Goal: Task Accomplishment & Management: Manage account settings

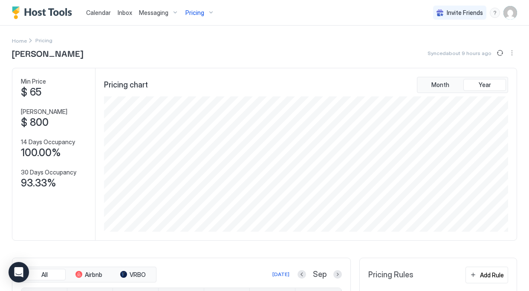
click at [201, 7] on div "Pricing" at bounding box center [200, 13] width 36 height 15
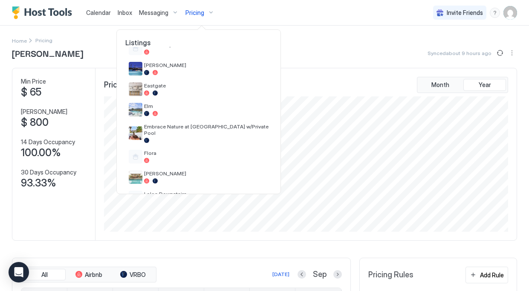
scroll to position [127, 0]
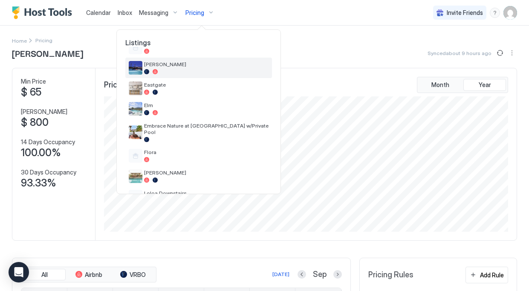
click at [170, 70] on div at bounding box center [206, 71] width 125 height 5
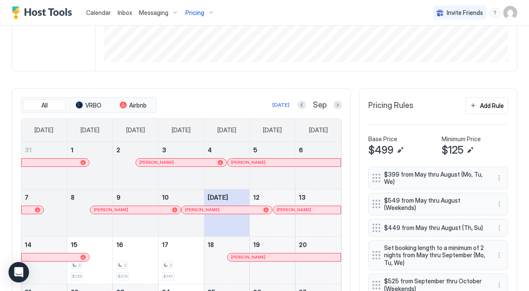
scroll to position [101, 0]
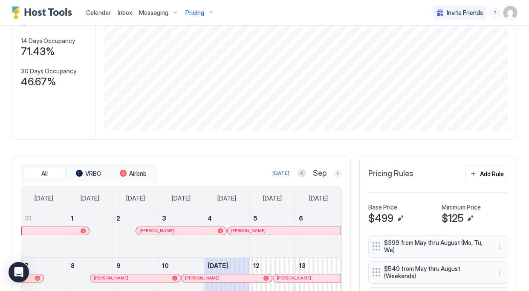
click at [336, 174] on button "Next month" at bounding box center [338, 173] width 9 height 9
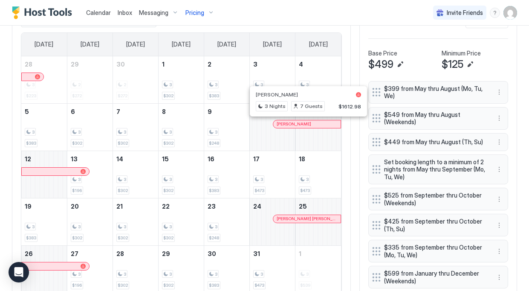
scroll to position [0, 0]
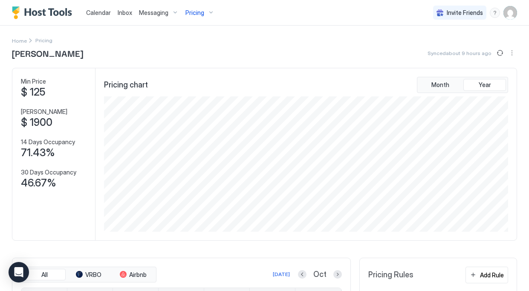
click at [205, 13] on div "Pricing" at bounding box center [200, 13] width 36 height 15
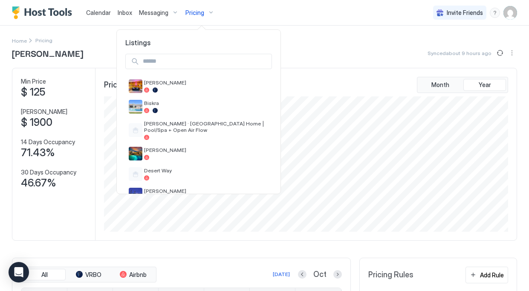
click at [323, 38] on div at bounding box center [264, 145] width 529 height 291
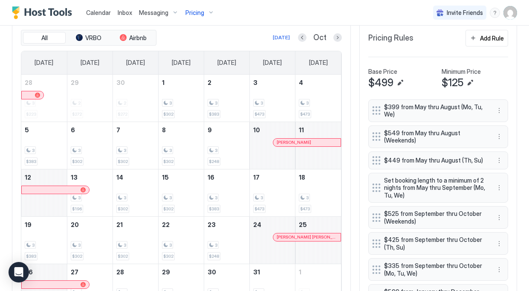
scroll to position [177, 0]
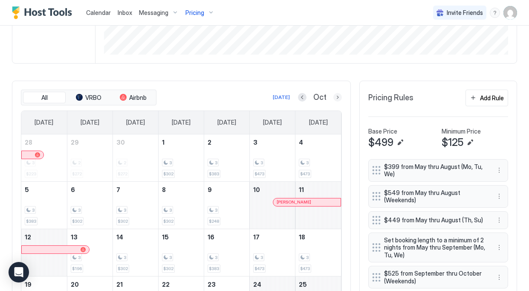
click at [340, 96] on button "Next month" at bounding box center [338, 97] width 9 height 9
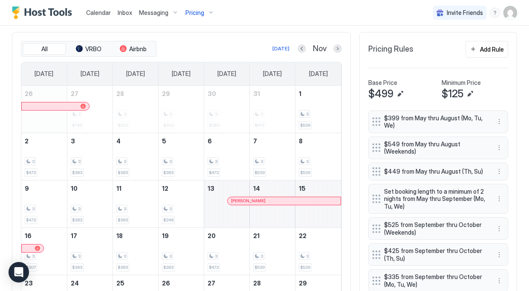
scroll to position [226, 0]
click at [334, 48] on button "Next month" at bounding box center [338, 48] width 9 height 9
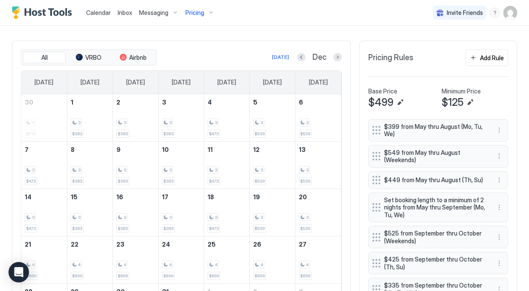
scroll to position [217, 0]
click at [300, 58] on button "Previous month" at bounding box center [301, 57] width 9 height 9
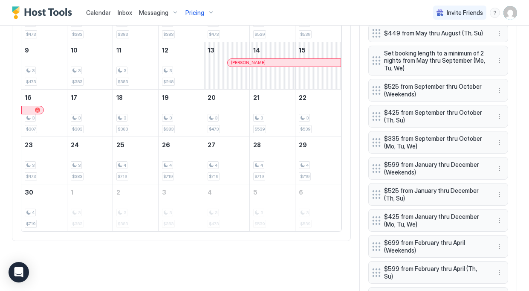
scroll to position [365, 0]
click at [221, 160] on div "4 $719" at bounding box center [227, 160] width 38 height 40
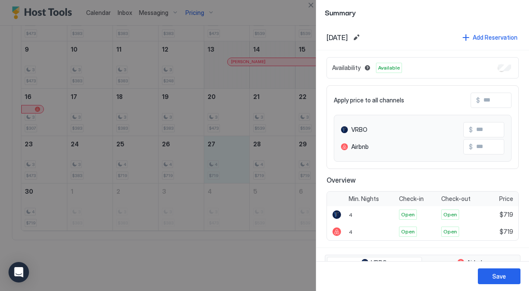
scroll to position [270, 0]
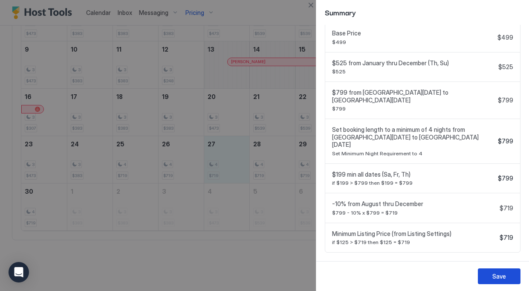
click at [497, 281] on button "Save" at bounding box center [499, 276] width 43 height 16
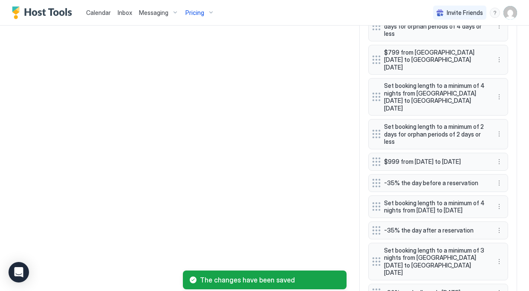
scroll to position [665, 0]
click at [499, 55] on button "More options" at bounding box center [499, 60] width 10 height 10
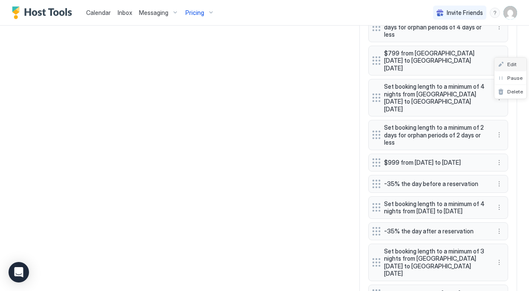
click at [506, 63] on div "Edit" at bounding box center [507, 64] width 19 height 6
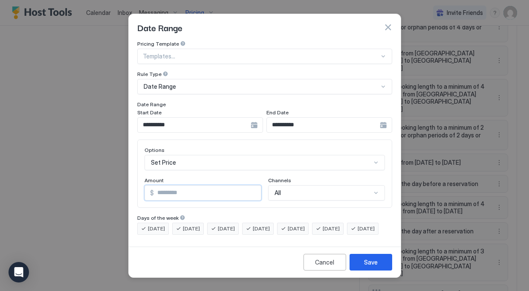
drag, startPoint x: 162, startPoint y: 188, endPoint x: 152, endPoint y: 188, distance: 9.8
click at [151, 189] on div "$ ***" at bounding box center [203, 192] width 117 height 15
click at [160, 187] on input "***" at bounding box center [207, 193] width 107 height 15
drag, startPoint x: 169, startPoint y: 186, endPoint x: 119, endPoint y: 190, distance: 50.5
click at [119, 190] on div "**********" at bounding box center [264, 145] width 529 height 291
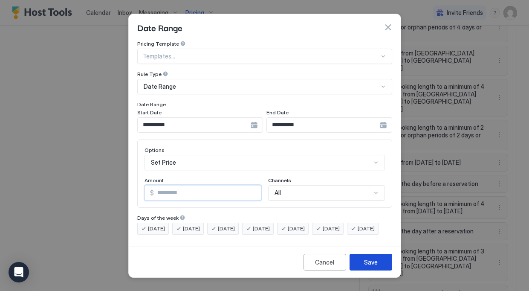
type input "***"
click at [365, 267] on div "Save" at bounding box center [371, 262] width 14 height 9
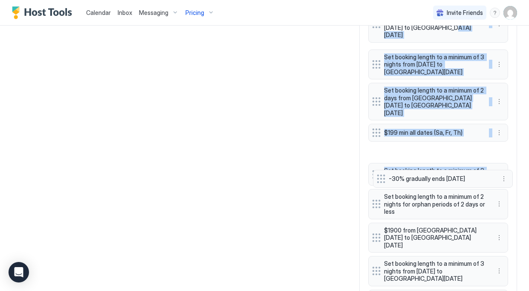
scroll to position [904, 0]
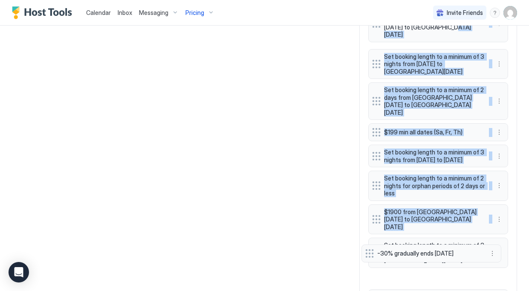
drag, startPoint x: 375, startPoint y: 77, endPoint x: 368, endPoint y: 252, distance: 175.0
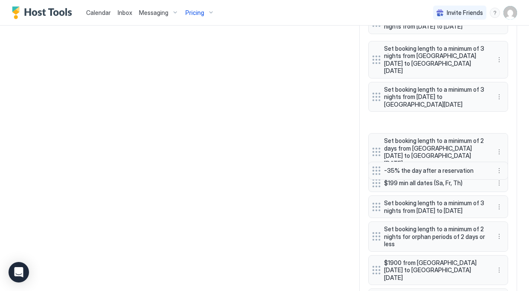
scroll to position [952, 0]
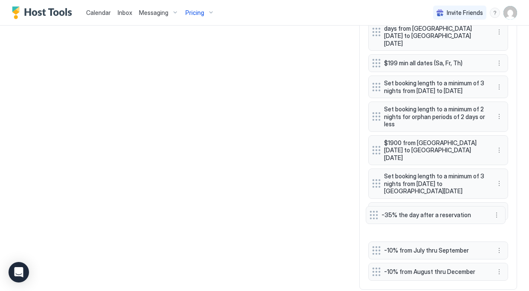
drag, startPoint x: 376, startPoint y: 96, endPoint x: 373, endPoint y: 212, distance: 115.7
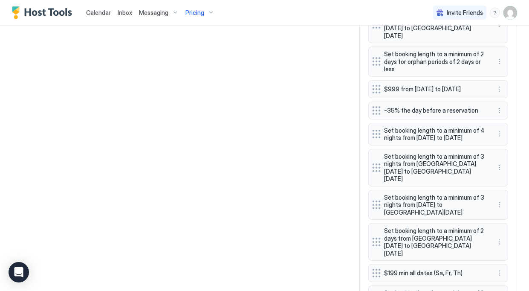
scroll to position [733, 0]
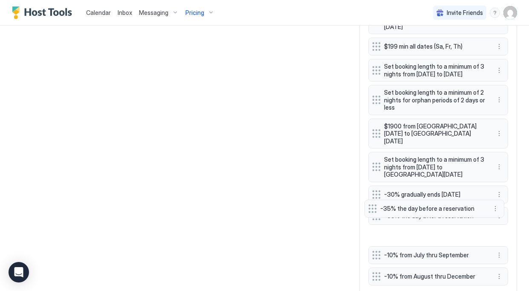
drag, startPoint x: 375, startPoint y: 102, endPoint x: 371, endPoint y: 208, distance: 106.3
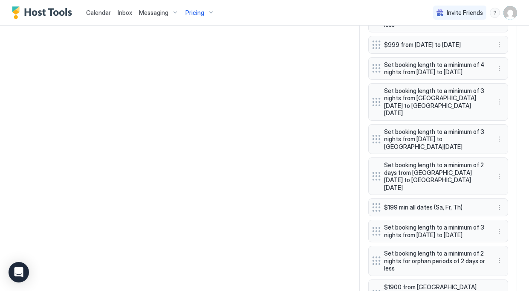
scroll to position [782, 0]
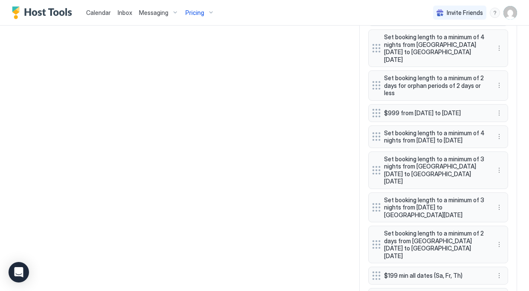
scroll to position [704, 0]
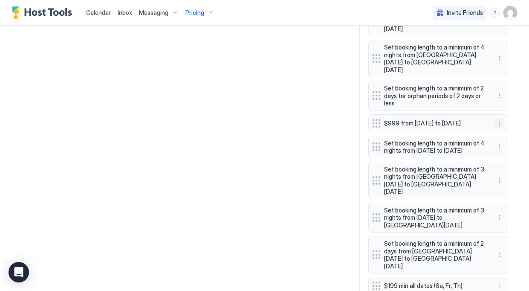
click at [500, 118] on button "More options" at bounding box center [499, 123] width 10 height 10
click at [511, 114] on div "Edit" at bounding box center [511, 118] width 32 height 14
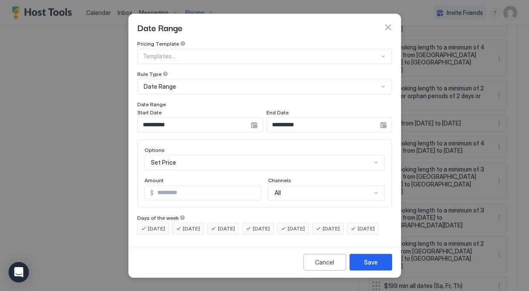
drag, startPoint x: 171, startPoint y: 189, endPoint x: 133, endPoint y: 189, distance: 38.0
click at [133, 189] on div "**********" at bounding box center [265, 142] width 272 height 203
type input "*"
type input "***"
click at [364, 265] on button "Save" at bounding box center [371, 262] width 43 height 17
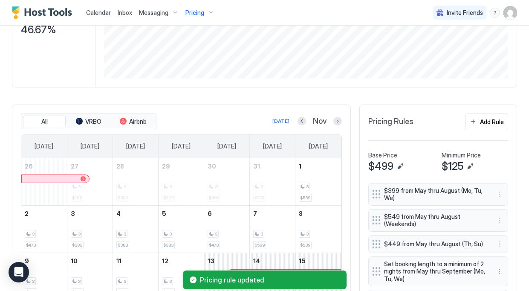
scroll to position [182, 0]
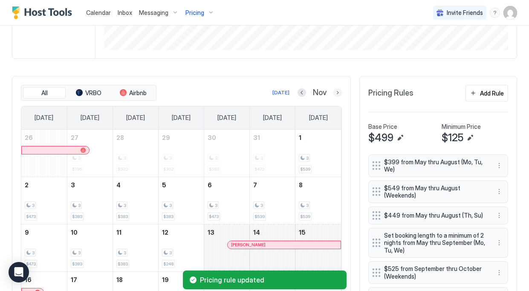
click at [336, 93] on button "Next month" at bounding box center [338, 92] width 9 height 9
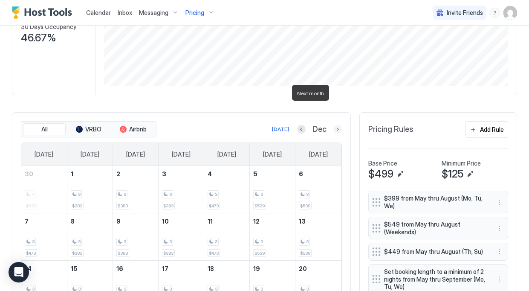
scroll to position [218, 0]
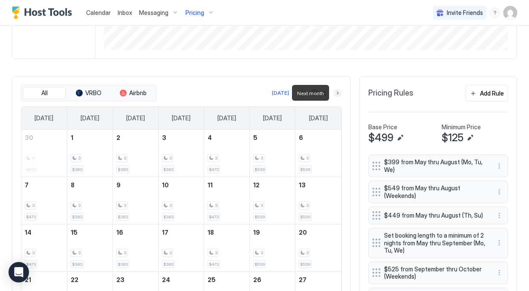
click at [336, 93] on button "Next month" at bounding box center [338, 93] width 9 height 9
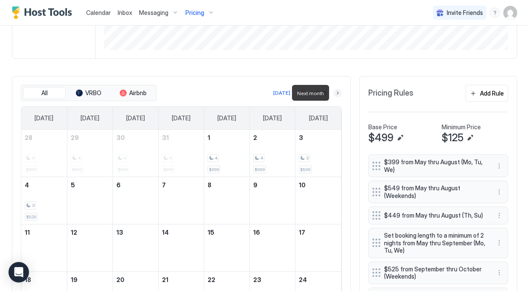
scroll to position [182, 0]
click at [337, 94] on button "Next month" at bounding box center [338, 92] width 9 height 9
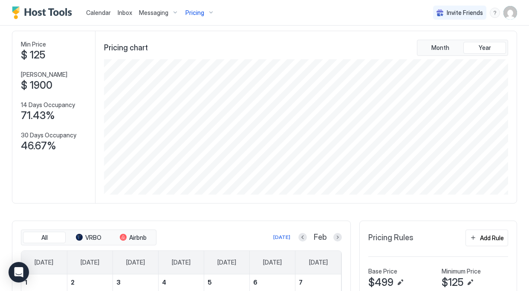
scroll to position [0, 0]
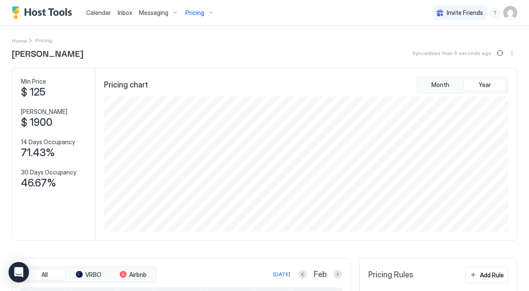
click at [210, 9] on div "Pricing" at bounding box center [200, 13] width 36 height 15
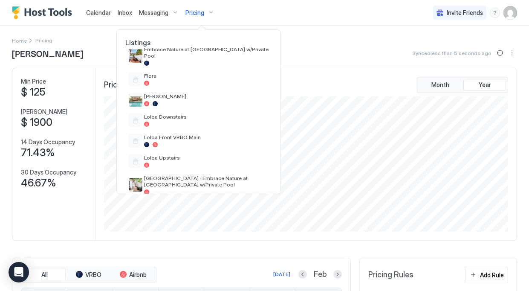
scroll to position [206, 0]
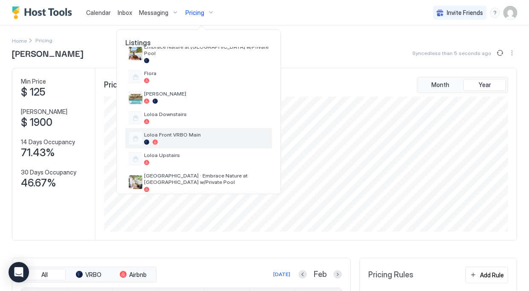
click at [176, 131] on span "Loloa Front VRBO Main" at bounding box center [206, 134] width 125 height 6
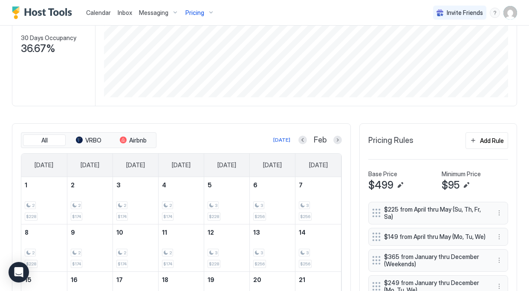
scroll to position [135, 0]
click at [308, 139] on div "Feb" at bounding box center [321, 140] width 44 height 10
click at [303, 140] on button "Previous month" at bounding box center [303, 139] width 9 height 9
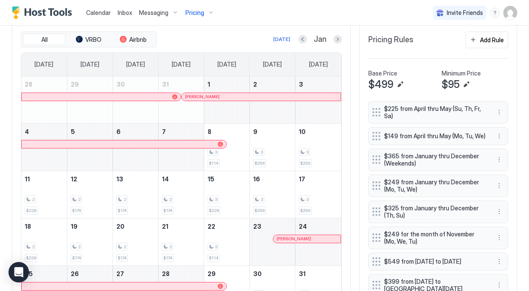
scroll to position [236, 0]
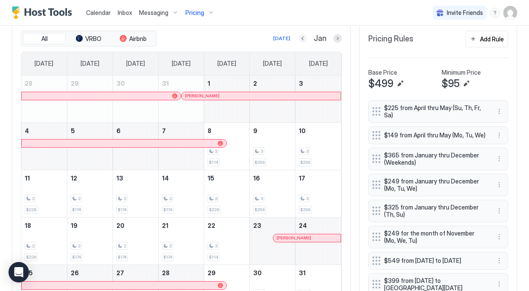
click at [303, 37] on button "Previous month" at bounding box center [303, 38] width 9 height 9
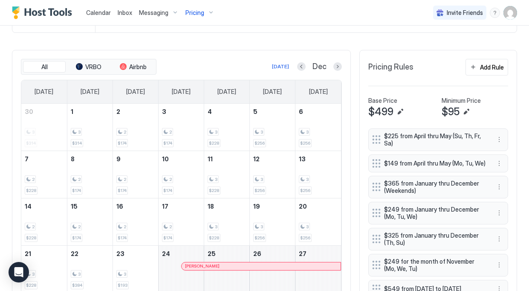
scroll to position [199, 0]
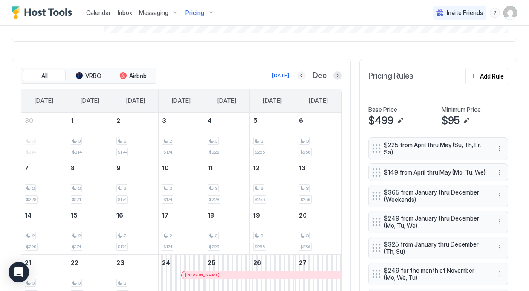
click at [304, 76] on button "Previous month" at bounding box center [301, 75] width 9 height 9
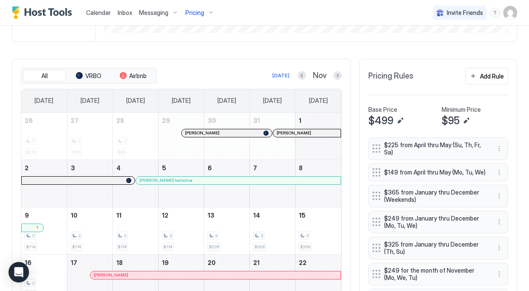
click at [229, 180] on div at bounding box center [228, 180] width 7 height 7
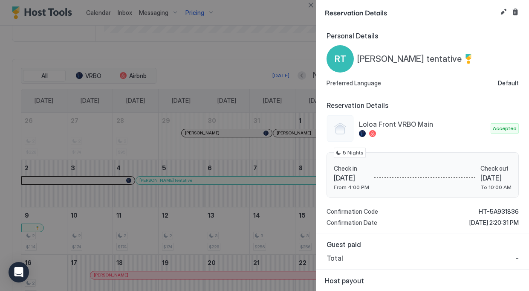
scroll to position [15, 0]
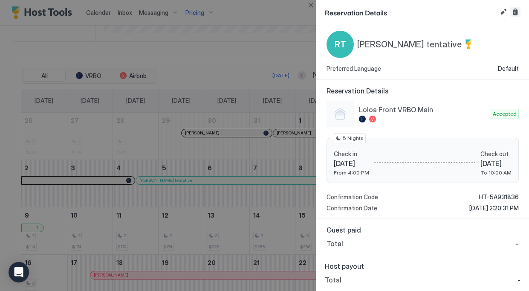
click at [516, 11] on button "Cancel reservation" at bounding box center [516, 12] width 10 height 10
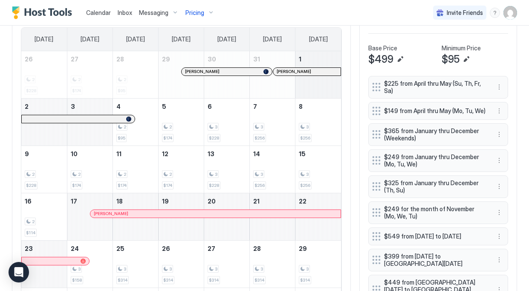
scroll to position [206, 0]
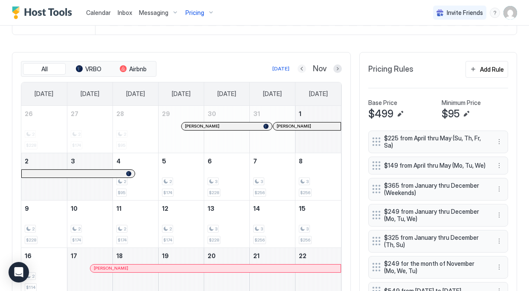
click at [301, 66] on button "Previous month" at bounding box center [302, 68] width 9 height 9
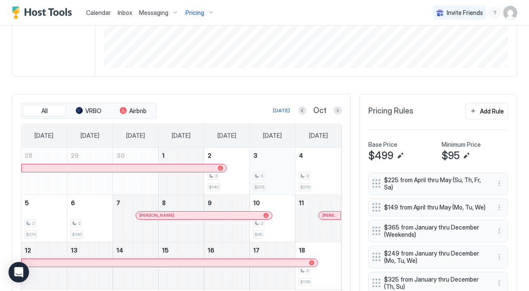
scroll to position [158, 0]
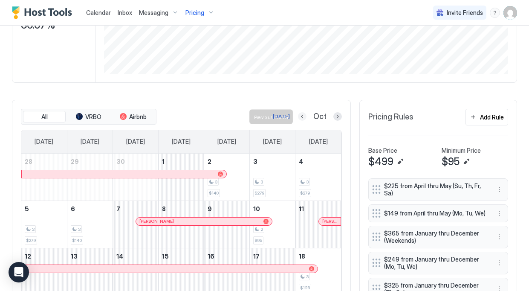
click at [303, 118] on button "Previous month" at bounding box center [302, 116] width 9 height 9
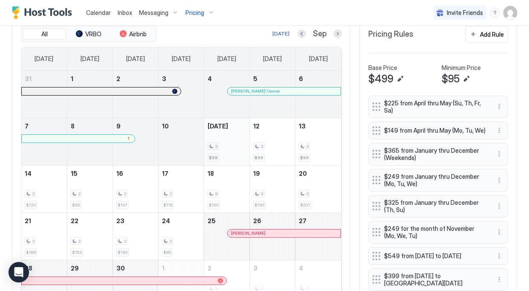
scroll to position [256, 0]
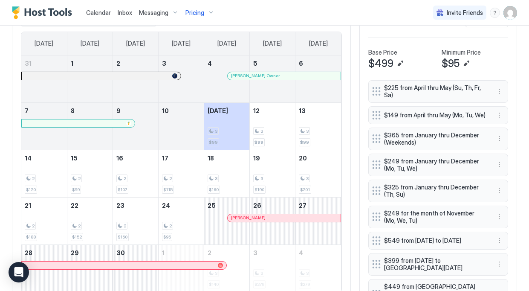
click at [268, 220] on div "[PERSON_NAME]" at bounding box center [284, 218] width 113 height 8
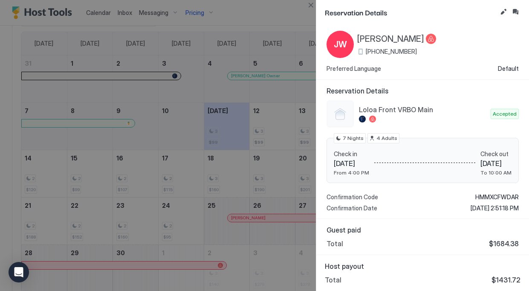
scroll to position [0, 0]
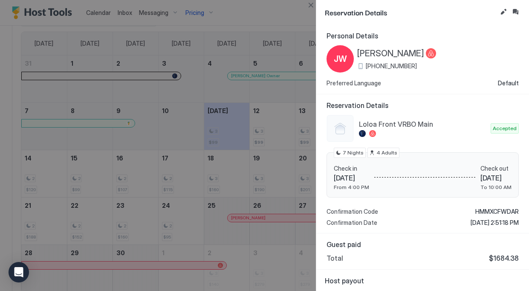
click at [268, 93] on div at bounding box center [264, 145] width 529 height 291
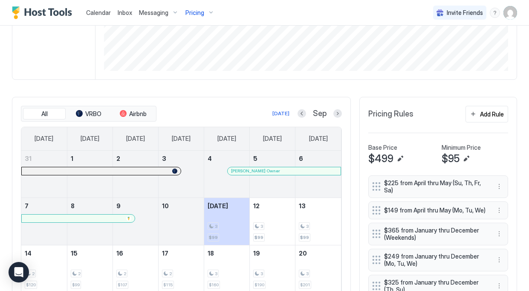
scroll to position [160, 0]
click at [339, 114] on button "Next month" at bounding box center [338, 114] width 9 height 9
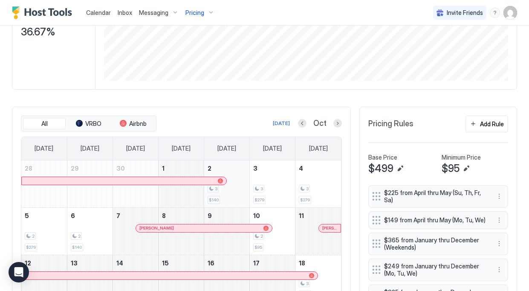
scroll to position [150, 0]
click at [338, 125] on button "Next month" at bounding box center [338, 124] width 9 height 9
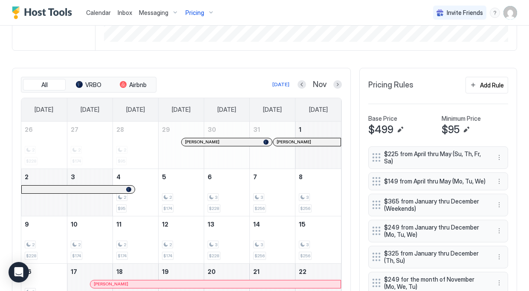
scroll to position [190, 0]
click at [338, 82] on button "Next month" at bounding box center [338, 84] width 9 height 9
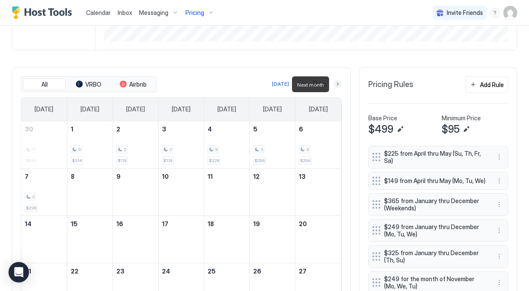
click at [338, 82] on button "Next month" at bounding box center [338, 84] width 9 height 9
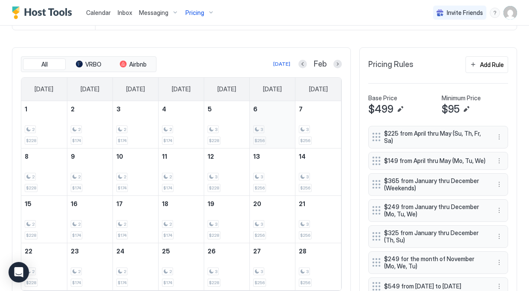
scroll to position [202, 0]
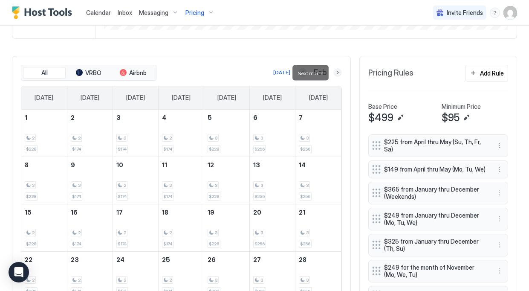
click at [336, 71] on button "Next month" at bounding box center [338, 72] width 9 height 9
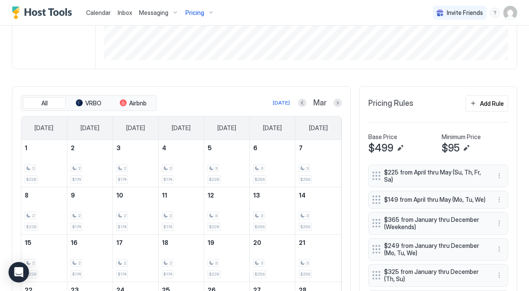
scroll to position [185, 0]
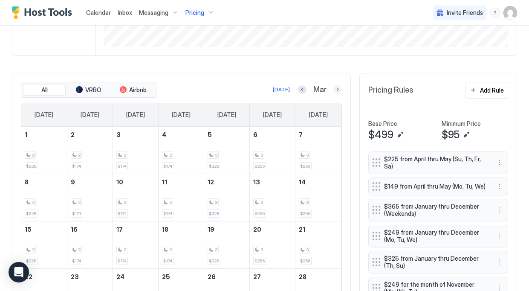
click at [339, 91] on button "Next month" at bounding box center [338, 89] width 9 height 9
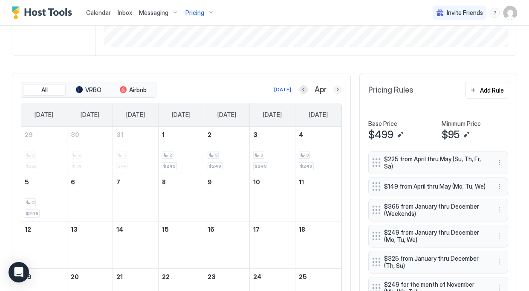
click at [339, 91] on button "Next month" at bounding box center [338, 89] width 9 height 9
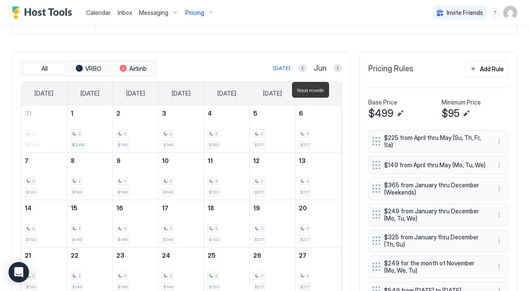
scroll to position [208, 0]
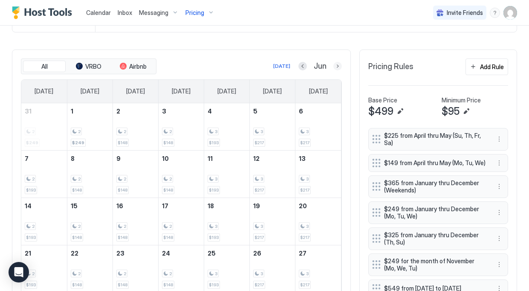
click at [337, 69] on button "Next month" at bounding box center [338, 66] width 9 height 9
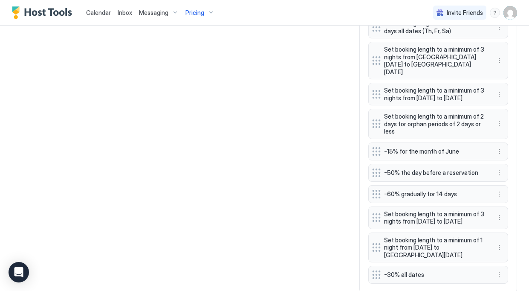
scroll to position [604, 0]
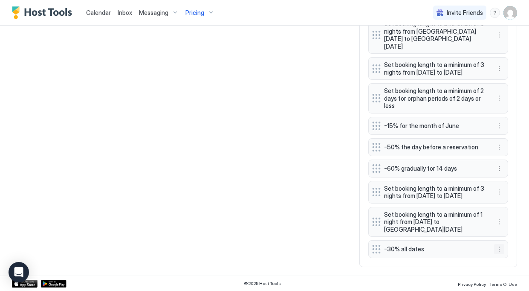
click at [501, 253] on button "More options" at bounding box center [499, 249] width 10 height 10
click at [319, 223] on div at bounding box center [264, 145] width 529 height 291
click at [499, 121] on button "More options" at bounding box center [499, 126] width 10 height 10
click at [503, 158] on div "Delete" at bounding box center [510, 157] width 25 height 6
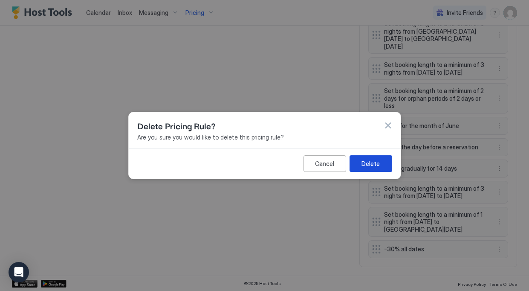
click at [375, 159] on div "Delete" at bounding box center [371, 163] width 18 height 9
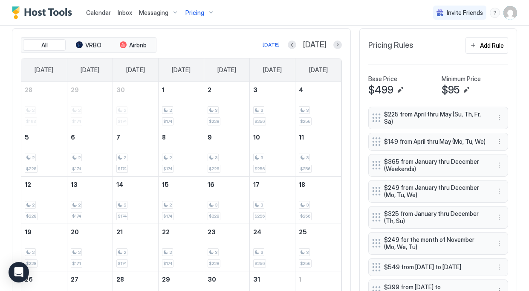
scroll to position [230, 0]
click at [340, 43] on button "Next month" at bounding box center [338, 44] width 9 height 9
click at [301, 45] on button "Previous month" at bounding box center [301, 44] width 9 height 9
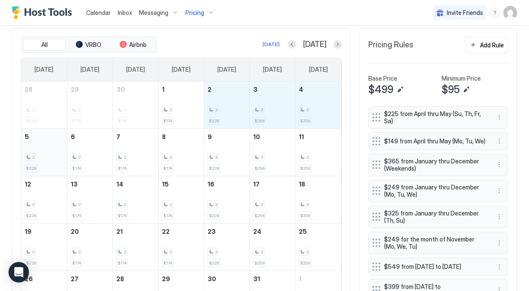
drag, startPoint x: 242, startPoint y: 101, endPoint x: 36, endPoint y: 163, distance: 215.0
click at [36, 163] on tbody "28 2 $228 29 2 $174 30 2 $174 1 2 $174 2 3 $228 3 3 $256 4 3 $256 5 2 $228 6 2 …" at bounding box center [181, 199] width 320 height 236
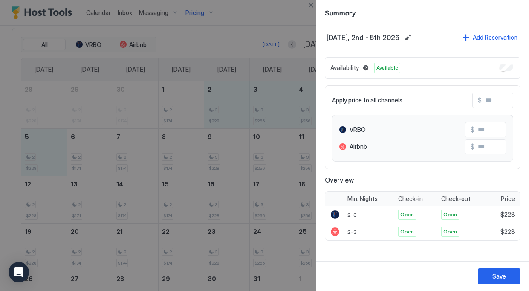
click at [493, 101] on input "Input Field" at bounding box center [516, 100] width 68 height 15
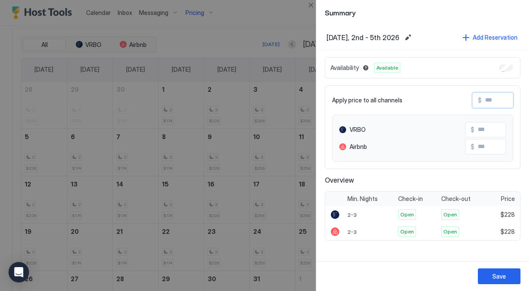
type input "*"
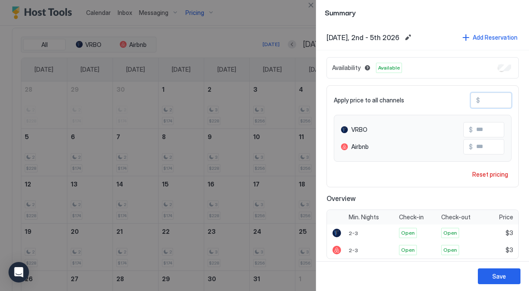
type input "**"
type input "***"
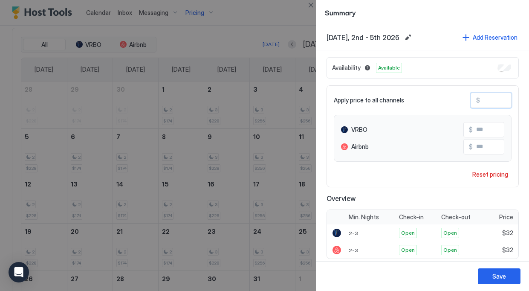
type input "***"
click at [502, 274] on div "Save" at bounding box center [500, 276] width 14 height 9
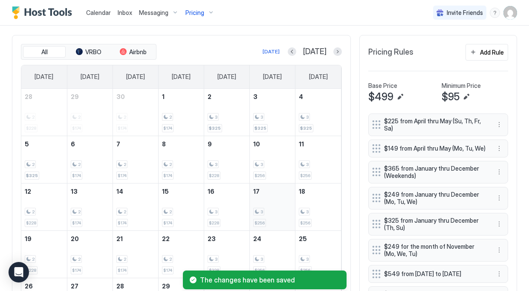
scroll to position [219, 0]
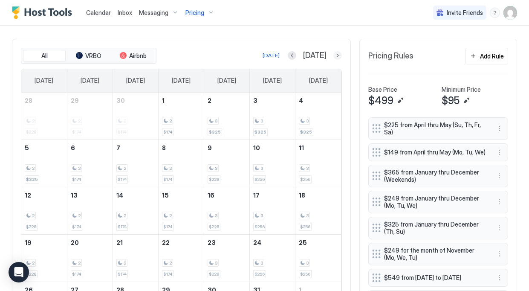
click at [337, 55] on button "Next month" at bounding box center [338, 55] width 9 height 9
click at [304, 54] on button "Previous month" at bounding box center [301, 55] width 9 height 9
click at [297, 54] on button "Previous month" at bounding box center [292, 55] width 9 height 9
click at [302, 55] on button "Previous month" at bounding box center [303, 55] width 9 height 9
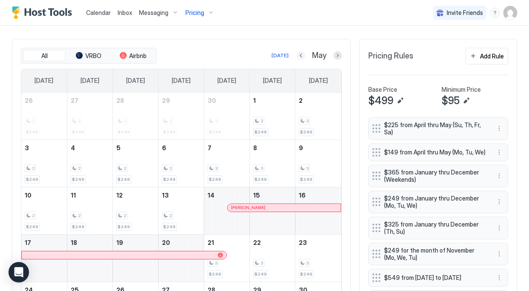
click at [302, 55] on button "Previous month" at bounding box center [301, 55] width 9 height 9
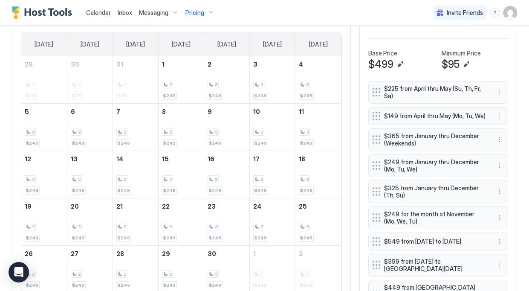
scroll to position [265, 0]
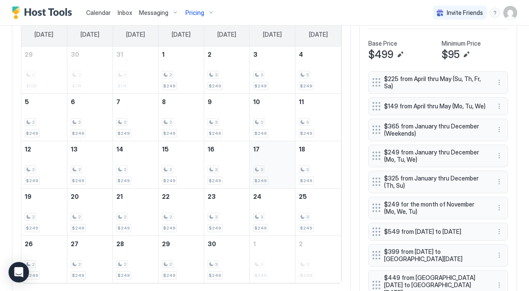
click at [261, 157] on div "3 $249" at bounding box center [272, 165] width 38 height 40
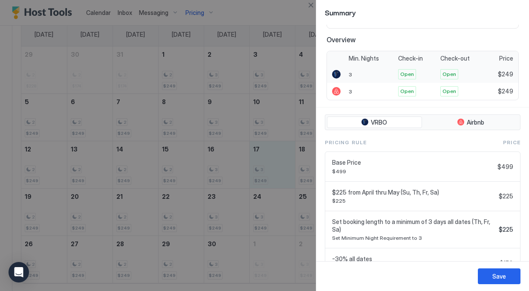
scroll to position [258, 0]
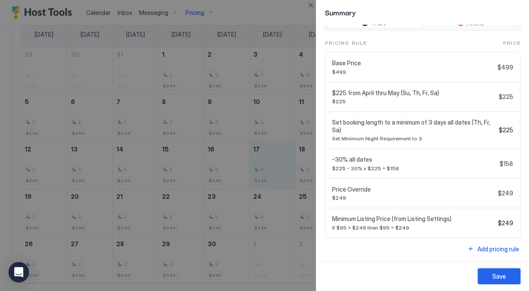
click at [492, 273] on button "Save" at bounding box center [499, 276] width 43 height 16
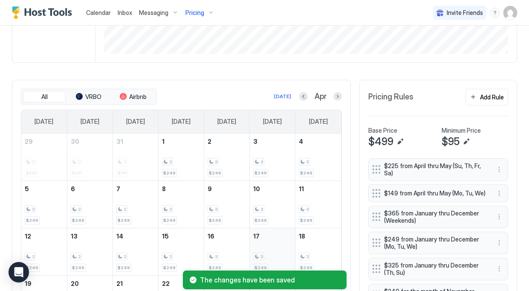
scroll to position [176, 0]
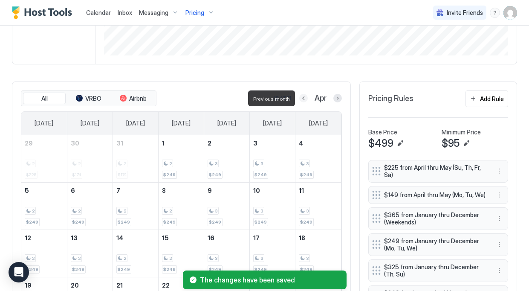
click at [303, 100] on button "Previous month" at bounding box center [304, 98] width 9 height 9
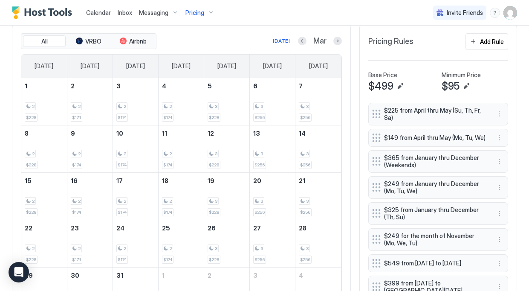
scroll to position [227, 0]
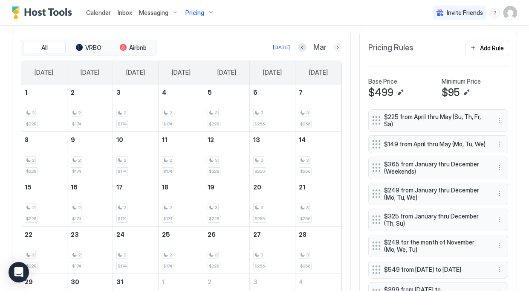
click at [334, 48] on button "Next month" at bounding box center [338, 47] width 9 height 9
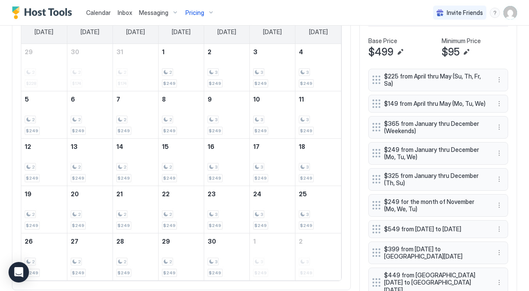
scroll to position [269, 0]
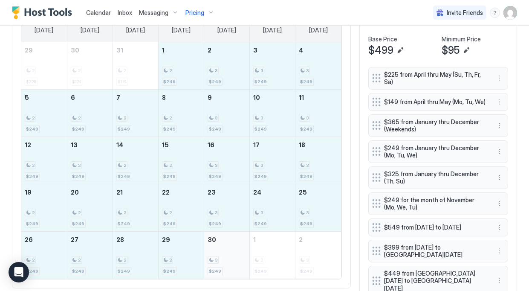
drag, startPoint x: 194, startPoint y: 64, endPoint x: 219, endPoint y: 256, distance: 193.6
click at [219, 256] on tbody "29 2 $228 30 2 $174 31 2 $174 1 2 $249 2 3 $249 3 3 $249 4 3 $249 5 2 $249 6 2 …" at bounding box center [181, 160] width 320 height 236
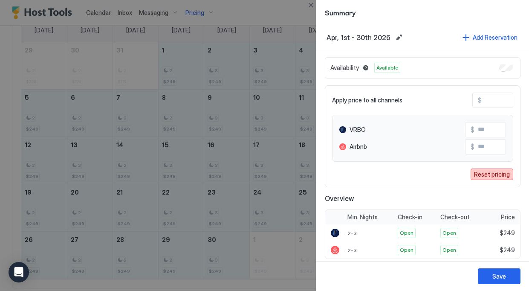
click at [489, 177] on div "Reset pricing" at bounding box center [492, 174] width 36 height 9
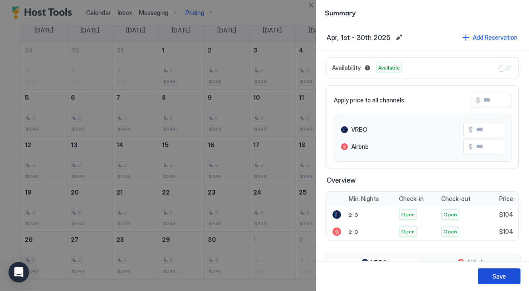
click at [496, 273] on div "Save" at bounding box center [500, 276] width 14 height 9
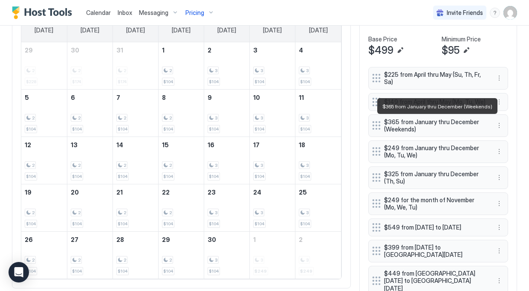
scroll to position [271, 0]
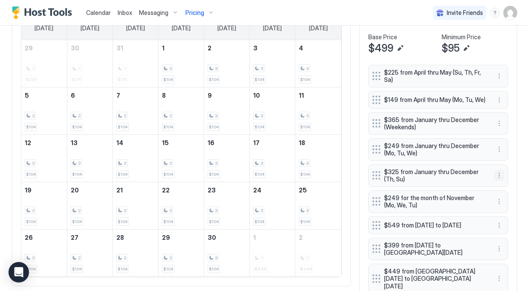
click at [502, 180] on button "More options" at bounding box center [499, 175] width 10 height 10
click at [505, 187] on div "Edit" at bounding box center [507, 187] width 19 height 6
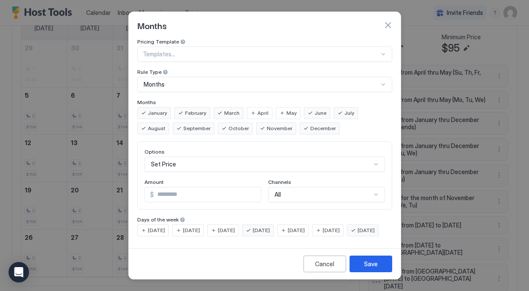
click at [258, 110] on span "April" at bounding box center [263, 113] width 11 height 8
click at [288, 111] on span "May" at bounding box center [292, 113] width 10 height 8
click at [366, 267] on div "Save" at bounding box center [371, 263] width 14 height 9
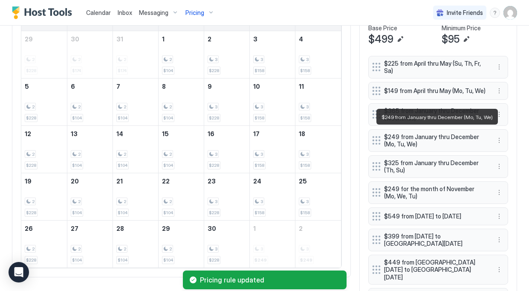
scroll to position [278, 0]
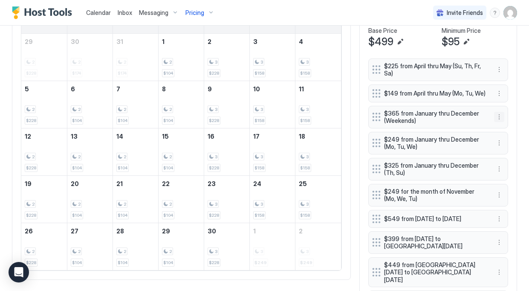
click at [501, 117] on button "More options" at bounding box center [499, 117] width 10 height 10
click at [498, 128] on div "Edit" at bounding box center [507, 129] width 19 height 6
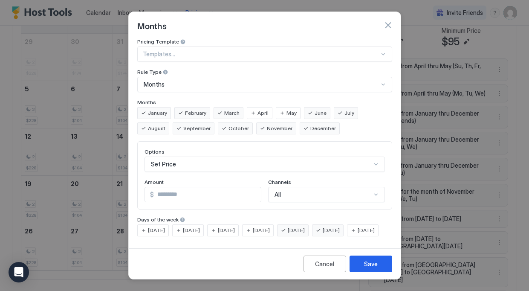
click at [248, 108] on div "April" at bounding box center [260, 113] width 26 height 12
click at [282, 111] on div "May" at bounding box center [288, 113] width 25 height 12
click at [377, 268] on div "Save" at bounding box center [371, 263] width 14 height 9
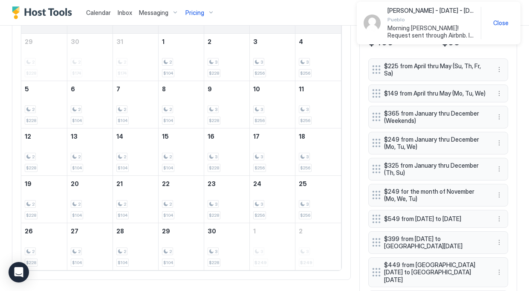
click at [508, 20] on span "Close" at bounding box center [501, 23] width 15 height 8
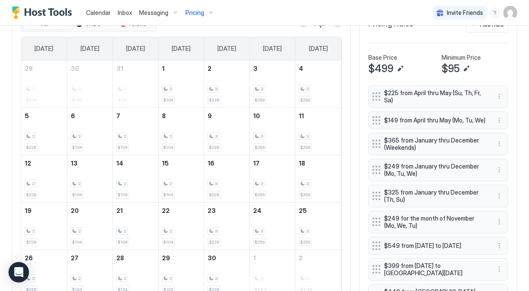
scroll to position [192, 0]
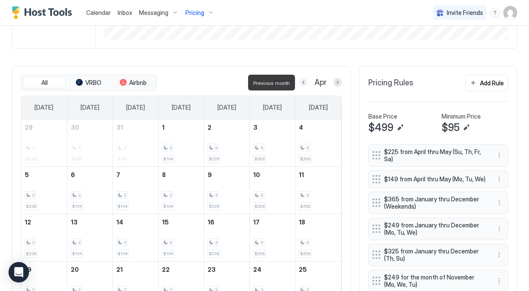
click at [304, 84] on button "Previous month" at bounding box center [304, 82] width 9 height 9
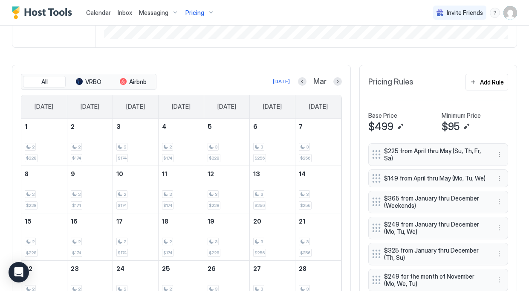
scroll to position [192, 0]
click at [305, 81] on button "Previous month" at bounding box center [302, 82] width 9 height 9
click at [305, 81] on button "Previous month" at bounding box center [303, 82] width 9 height 9
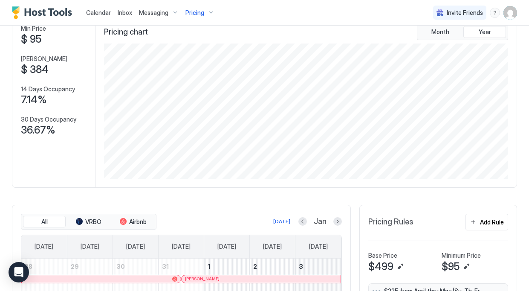
scroll to position [0, 0]
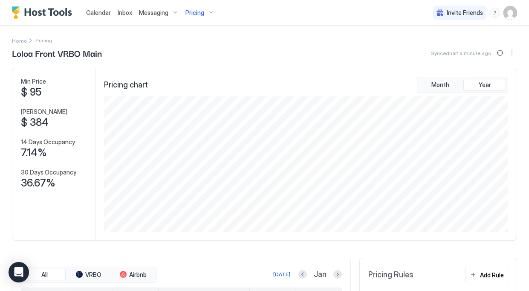
click at [201, 11] on span "Pricing" at bounding box center [195, 13] width 19 height 8
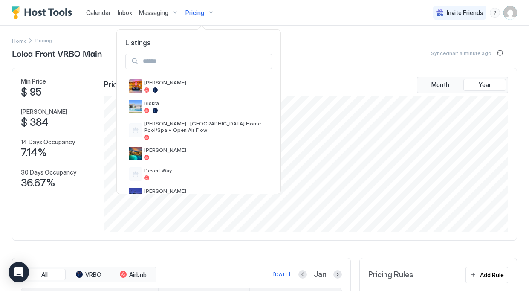
click at [199, 63] on input "Input Field" at bounding box center [206, 61] width 132 height 15
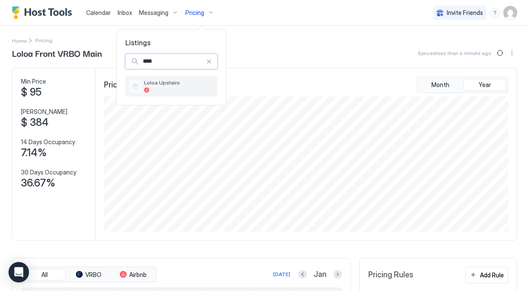
type input "****"
click at [201, 87] on div "Loloa Upstairs" at bounding box center [179, 85] width 70 height 13
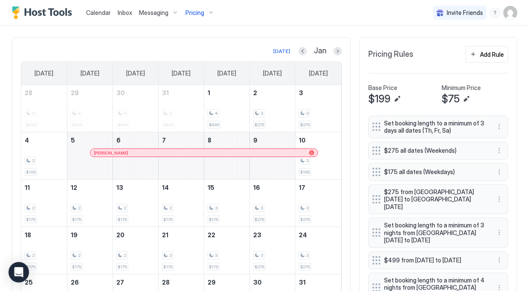
scroll to position [223, 0]
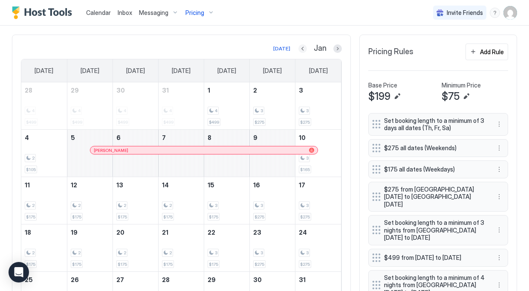
click at [301, 44] on button "Previous month" at bounding box center [303, 48] width 9 height 9
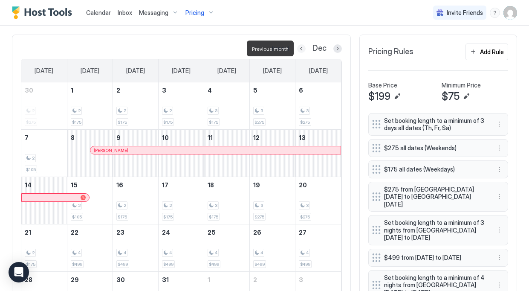
click at [302, 49] on button "Previous month" at bounding box center [301, 48] width 9 height 9
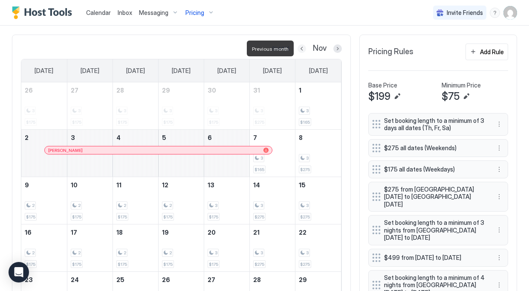
click at [302, 49] on button "Previous month" at bounding box center [302, 48] width 9 height 9
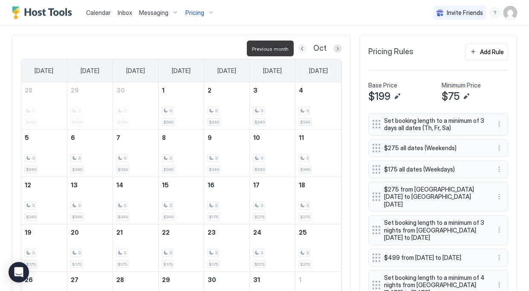
click at [302, 49] on button "Previous month" at bounding box center [302, 48] width 9 height 9
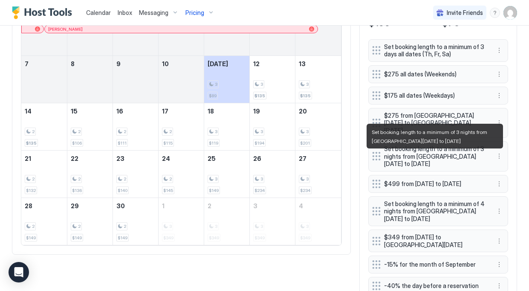
scroll to position [298, 0]
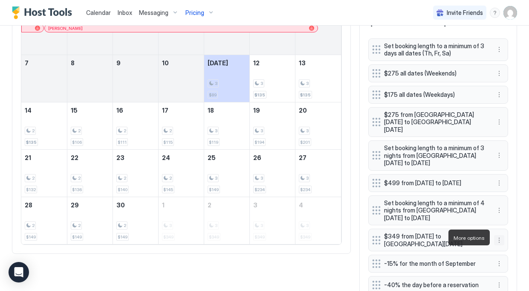
click at [501, 237] on button "More options" at bounding box center [499, 240] width 10 height 10
click at [523, 206] on div at bounding box center [264, 145] width 529 height 291
click at [500, 207] on button "More options" at bounding box center [499, 210] width 10 height 10
click at [503, 222] on div "Edit" at bounding box center [507, 219] width 19 height 6
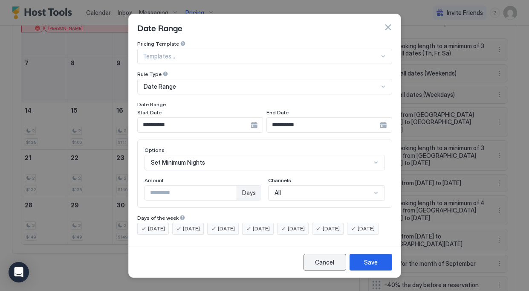
click at [339, 268] on button "Cancel" at bounding box center [325, 262] width 43 height 17
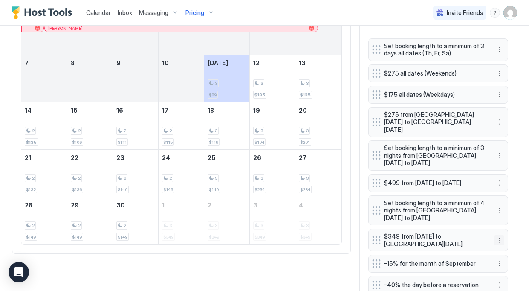
click at [498, 237] on button "More options" at bounding box center [499, 240] width 10 height 10
click at [501, 248] on div "Edit" at bounding box center [507, 249] width 19 height 6
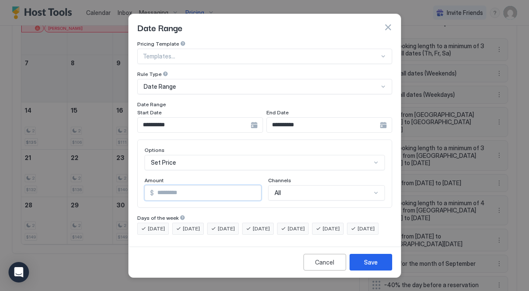
drag, startPoint x: 168, startPoint y: 186, endPoint x: 122, endPoint y: 186, distance: 46.1
click at [122, 186] on div "**********" at bounding box center [264, 145] width 529 height 291
type input "***"
click at [363, 265] on button "Save" at bounding box center [371, 262] width 43 height 17
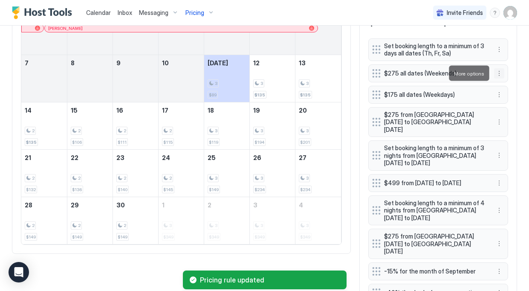
click at [504, 73] on button "More options" at bounding box center [499, 73] width 10 height 10
click at [513, 82] on span "Edit" at bounding box center [512, 85] width 9 height 6
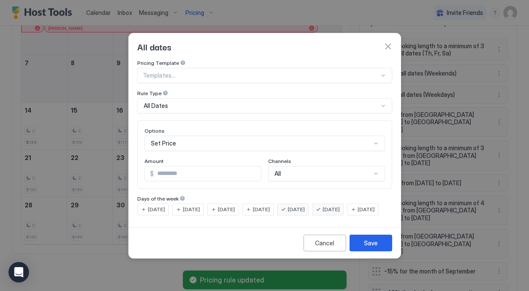
click at [171, 166] on input "***" at bounding box center [207, 173] width 107 height 15
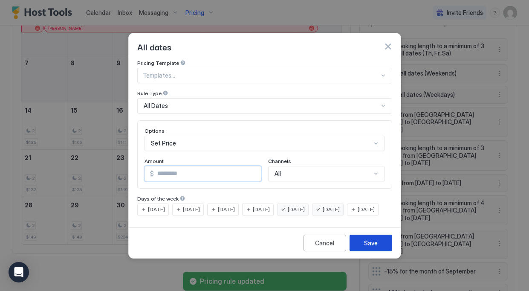
type input "***"
click at [372, 247] on div "Save" at bounding box center [371, 242] width 14 height 9
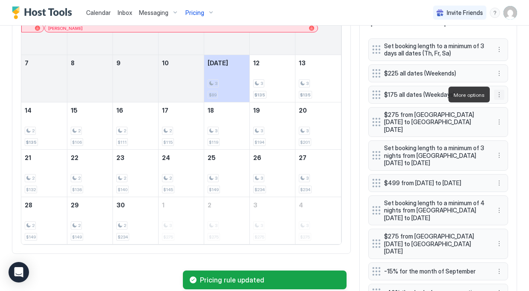
click at [501, 94] on button "More options" at bounding box center [499, 95] width 10 height 10
click at [504, 109] on div "Edit" at bounding box center [507, 106] width 19 height 6
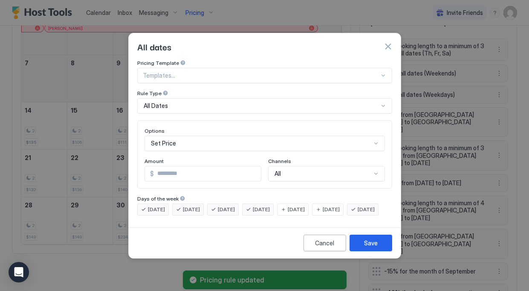
click at [174, 168] on input "***" at bounding box center [207, 173] width 107 height 15
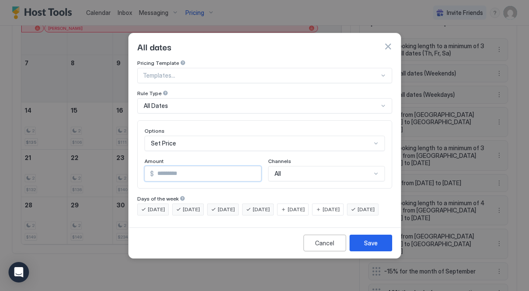
type input "***"
click at [376, 258] on div "Cancel Save" at bounding box center [265, 242] width 272 height 31
click at [376, 247] on div "Save" at bounding box center [371, 242] width 14 height 9
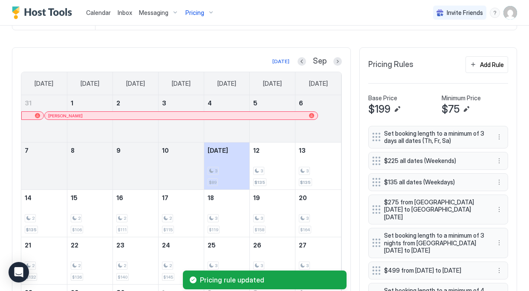
scroll to position [205, 0]
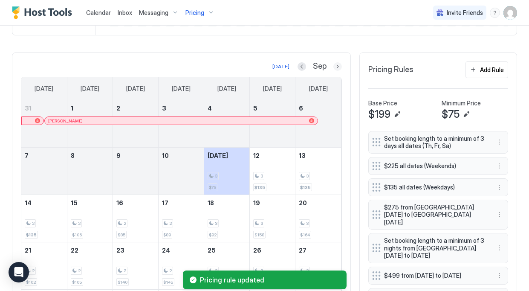
click at [340, 64] on button "Next month" at bounding box center [338, 66] width 9 height 9
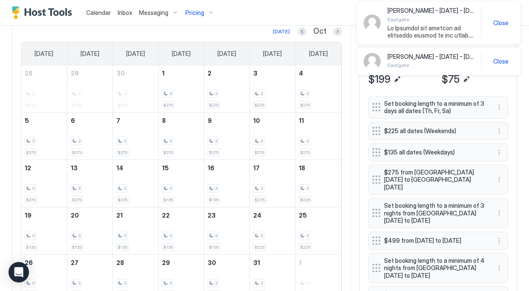
scroll to position [242, 0]
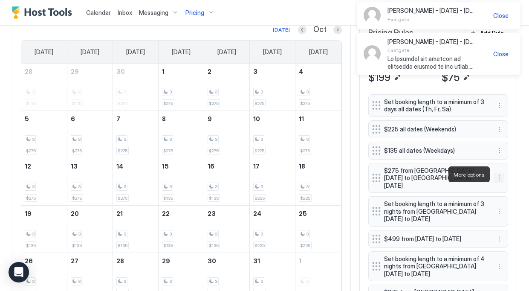
click at [501, 177] on button "More options" at bounding box center [499, 178] width 10 height 10
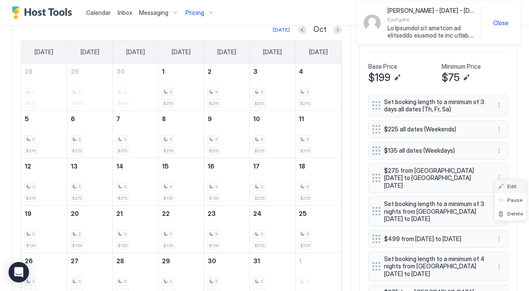
click at [510, 190] on div "Edit" at bounding box center [511, 187] width 32 height 14
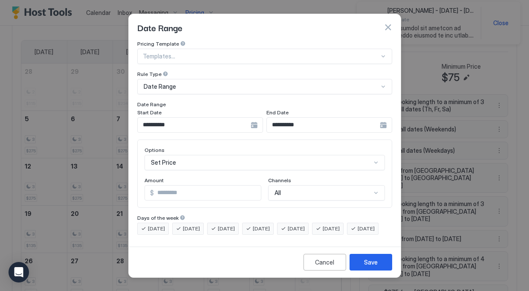
click at [207, 188] on input "***" at bounding box center [207, 193] width 107 height 15
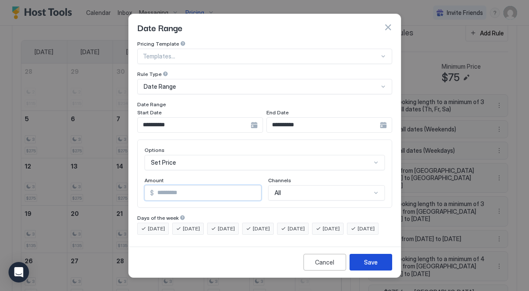
type input "***"
click at [371, 266] on div "Save" at bounding box center [371, 262] width 14 height 9
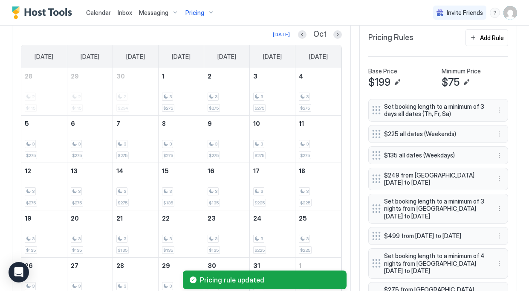
scroll to position [238, 0]
click at [337, 32] on button "Next month" at bounding box center [338, 34] width 9 height 9
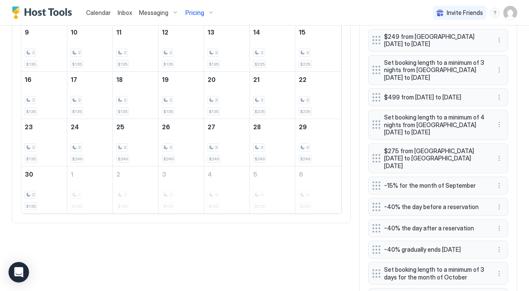
scroll to position [384, 0]
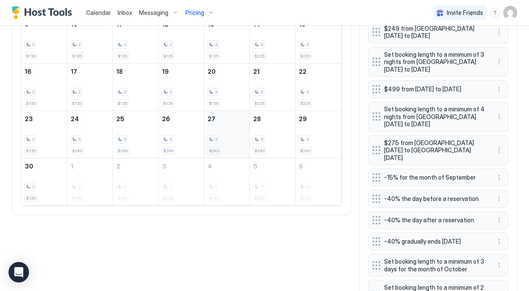
click at [239, 135] on div "3" at bounding box center [227, 139] width 38 height 8
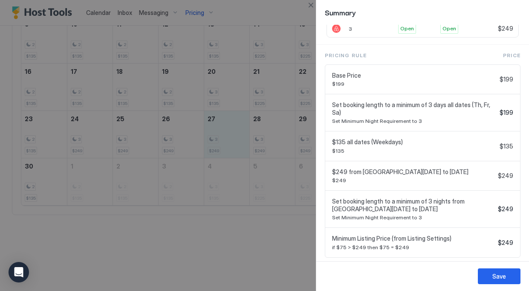
scroll to position [142, 0]
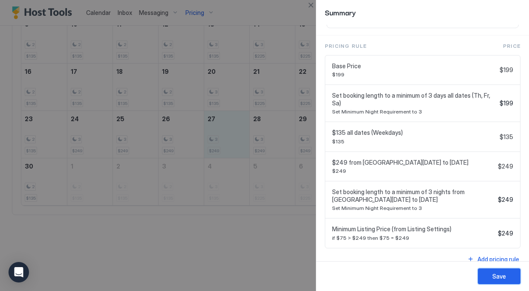
click at [500, 277] on div "Save" at bounding box center [500, 276] width 14 height 9
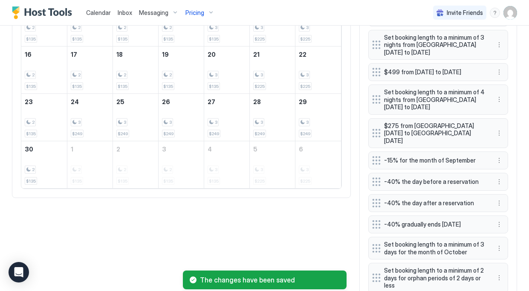
scroll to position [367, 0]
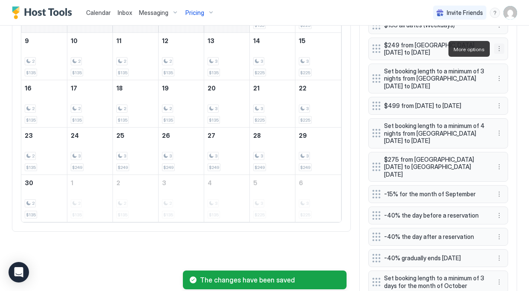
click at [497, 51] on button "More options" at bounding box center [499, 49] width 10 height 10
click at [509, 60] on span "Edit" at bounding box center [512, 61] width 9 height 6
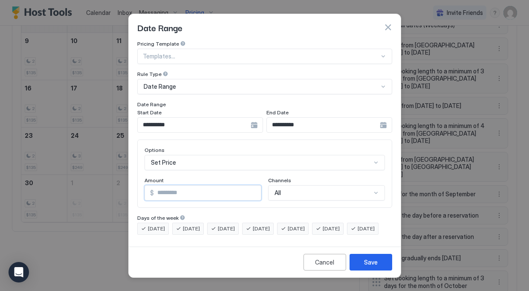
drag, startPoint x: 180, startPoint y: 187, endPoint x: 128, endPoint y: 187, distance: 51.6
click at [128, 187] on div "**********" at bounding box center [264, 146] width 273 height 264
click at [163, 186] on input "***" at bounding box center [207, 193] width 107 height 15
click at [173, 186] on input "***" at bounding box center [207, 193] width 107 height 15
type input "***"
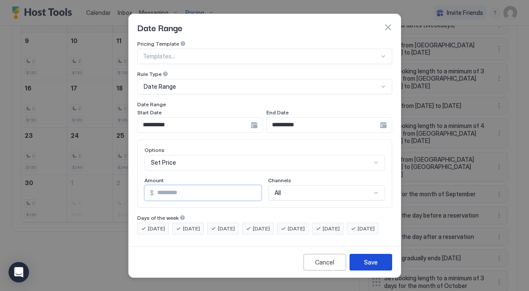
click at [372, 267] on div "Save" at bounding box center [371, 262] width 14 height 9
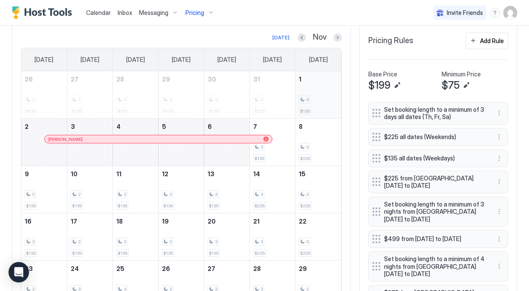
scroll to position [234, 0]
click at [337, 40] on button "Next month" at bounding box center [338, 38] width 9 height 9
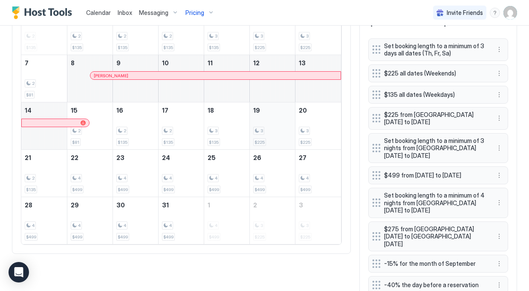
scroll to position [301, 0]
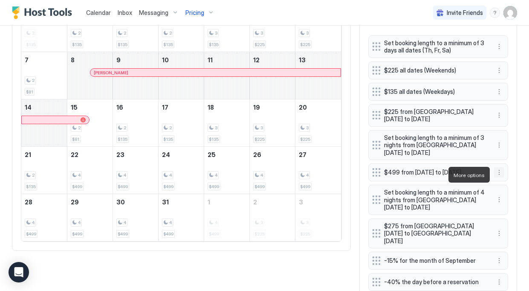
click at [501, 176] on button "More options" at bounding box center [499, 172] width 10 height 10
click at [510, 187] on span "Edit" at bounding box center [512, 186] width 9 height 6
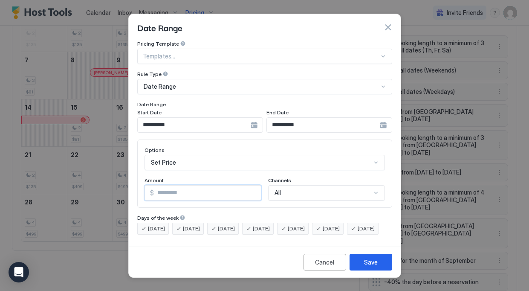
drag, startPoint x: 162, startPoint y: 187, endPoint x: 154, endPoint y: 186, distance: 8.2
click at [154, 186] on input "***" at bounding box center [207, 193] width 107 height 15
type input "***"
click at [376, 267] on div "Save" at bounding box center [371, 262] width 14 height 9
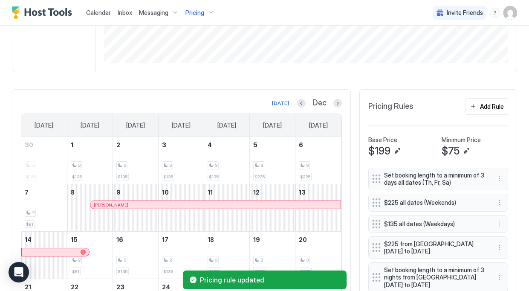
scroll to position [153, 0]
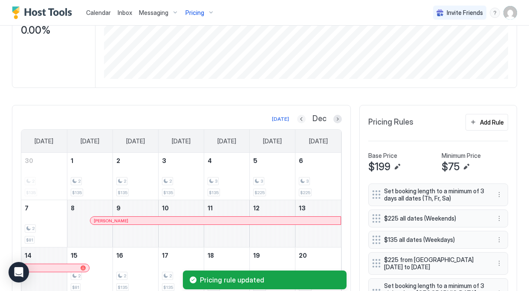
click at [305, 117] on button "Previous month" at bounding box center [301, 119] width 9 height 9
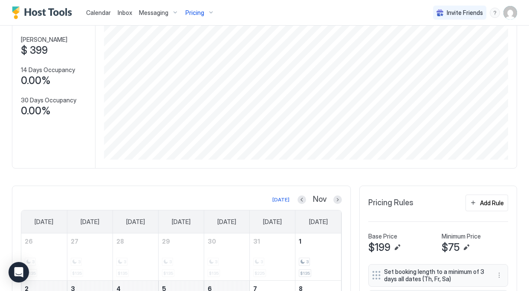
scroll to position [24, 0]
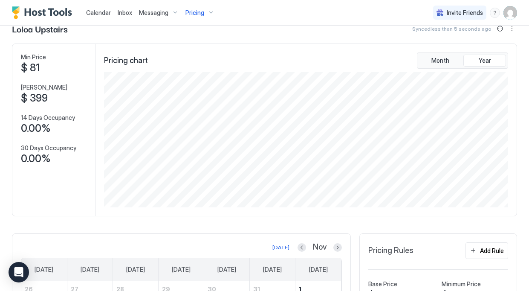
click at [200, 15] on span "Pricing" at bounding box center [195, 13] width 19 height 8
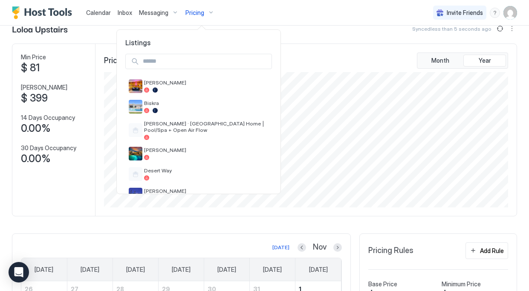
click at [208, 56] on input "Input Field" at bounding box center [206, 61] width 132 height 15
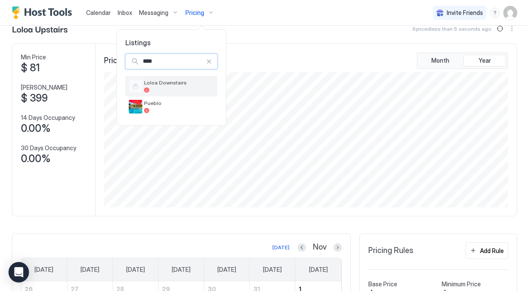
type input "****"
click at [183, 84] on span "Loloa Downstairs" at bounding box center [179, 82] width 70 height 6
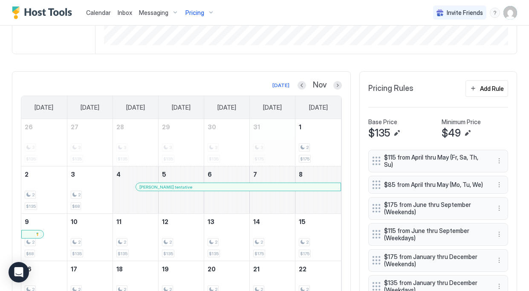
scroll to position [260, 0]
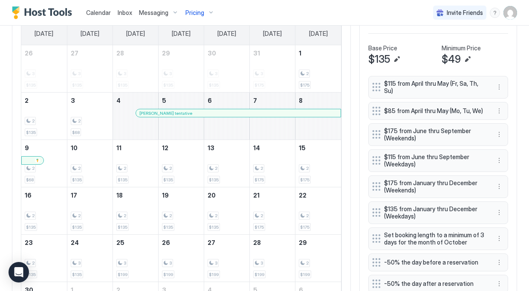
click at [280, 112] on div at bounding box center [281, 113] width 7 height 7
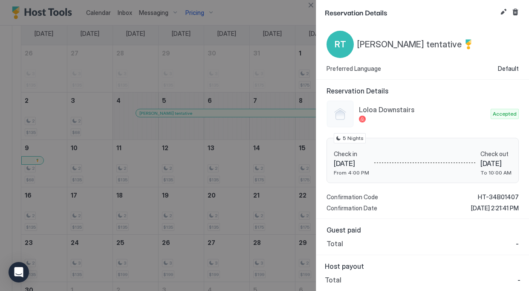
scroll to position [0, 0]
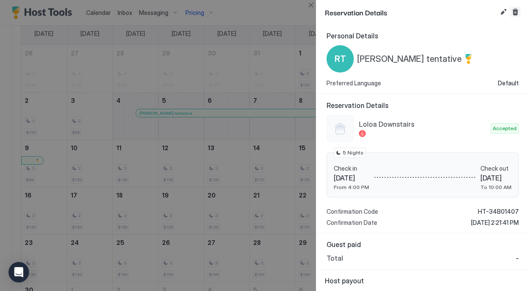
click at [518, 12] on button "Cancel reservation" at bounding box center [516, 12] width 10 height 10
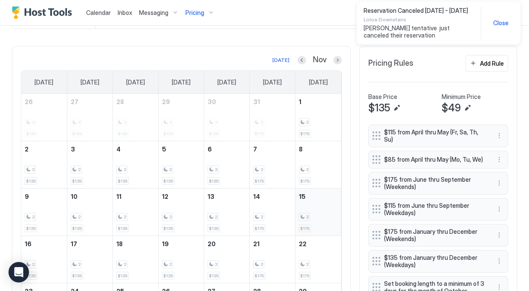
scroll to position [192, 0]
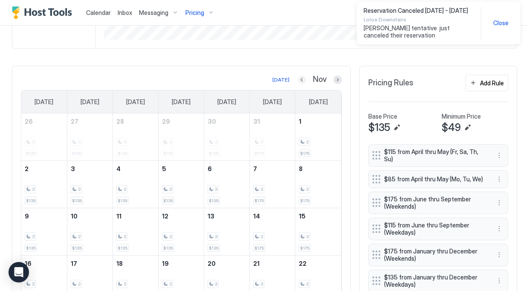
click at [305, 77] on button "Previous month" at bounding box center [302, 80] width 9 height 9
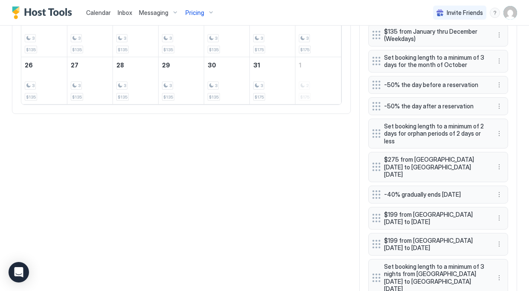
scroll to position [438, 0]
click at [501, 166] on button "More options" at bounding box center [499, 166] width 10 height 10
click at [497, 177] on div "Edit" at bounding box center [511, 175] width 32 height 14
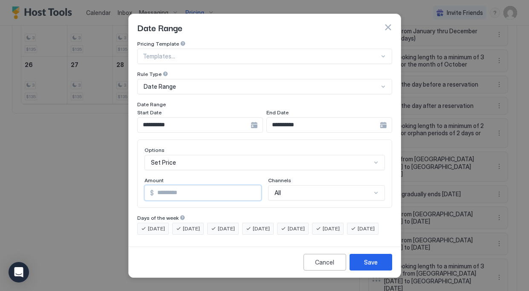
drag, startPoint x: 169, startPoint y: 185, endPoint x: 138, endPoint y: 185, distance: 31.1
click at [138, 185] on div "Options Set Price Amount $ *** Channels All" at bounding box center [264, 174] width 255 height 68
type input "***"
click at [375, 267] on div "Save" at bounding box center [371, 262] width 14 height 9
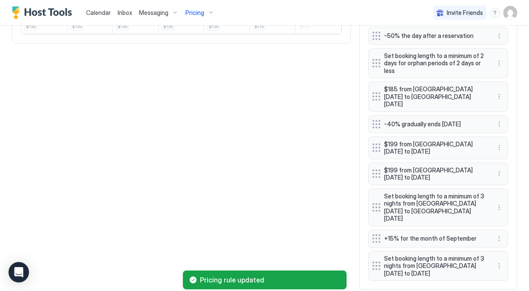
scroll to position [509, 0]
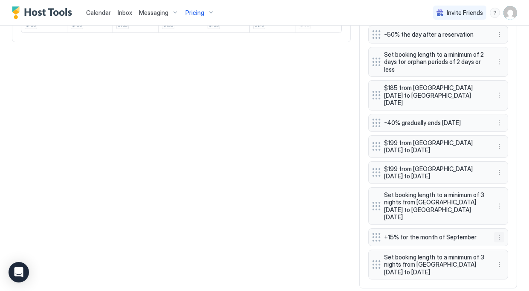
click at [499, 232] on button "More options" at bounding box center [499, 237] width 10 height 10
click at [513, 260] on span "Delete" at bounding box center [516, 261] width 16 height 6
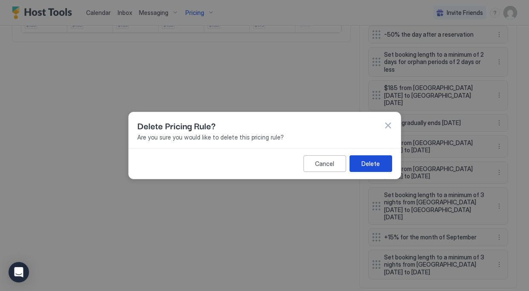
click at [370, 160] on div "Delete" at bounding box center [371, 163] width 18 height 9
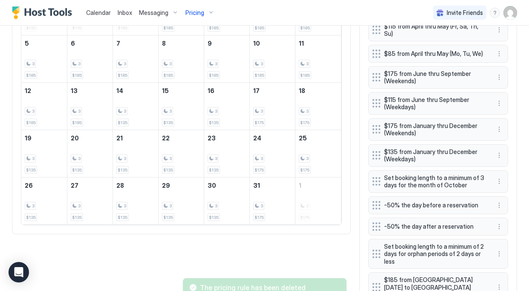
scroll to position [316, 0]
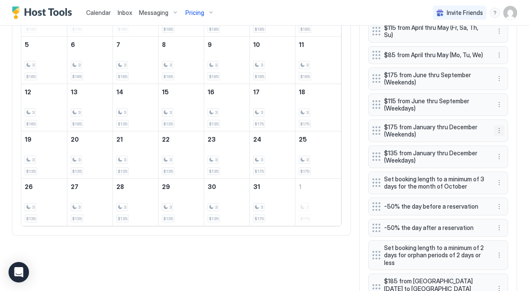
click at [499, 132] on button "More options" at bounding box center [499, 130] width 10 height 10
click at [502, 141] on div "Edit" at bounding box center [507, 143] width 19 height 6
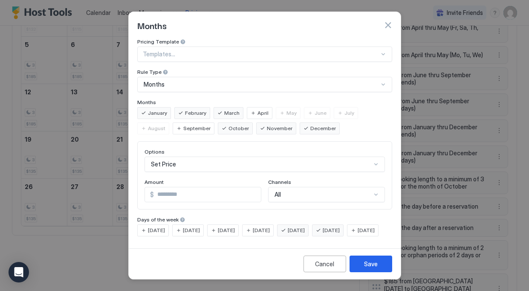
click at [166, 190] on input "***" at bounding box center [207, 194] width 107 height 15
type input "***"
click at [370, 264] on div "Save" at bounding box center [371, 263] width 14 height 9
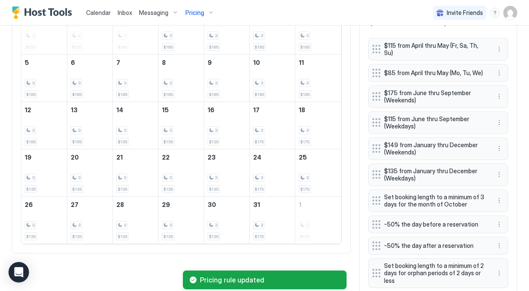
scroll to position [297, 0]
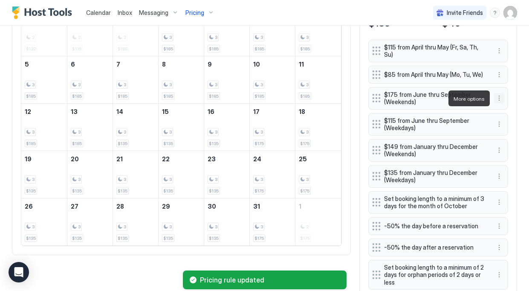
click at [501, 99] on button "More options" at bounding box center [499, 98] width 10 height 10
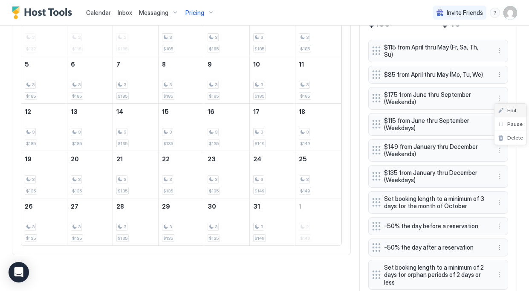
click at [508, 110] on span "Edit" at bounding box center [512, 110] width 9 height 6
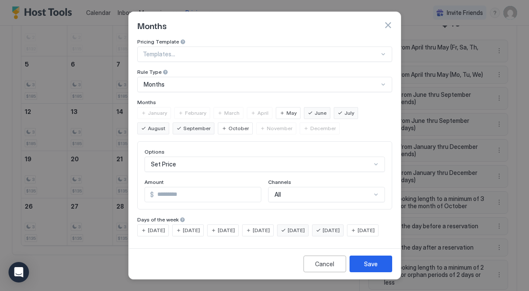
click at [173, 190] on input "***" at bounding box center [207, 194] width 107 height 15
type input "***"
click at [373, 262] on button "Save" at bounding box center [371, 264] width 43 height 17
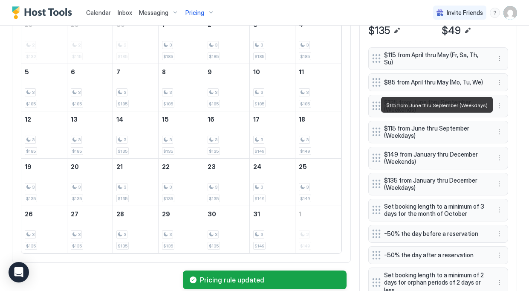
scroll to position [288, 0]
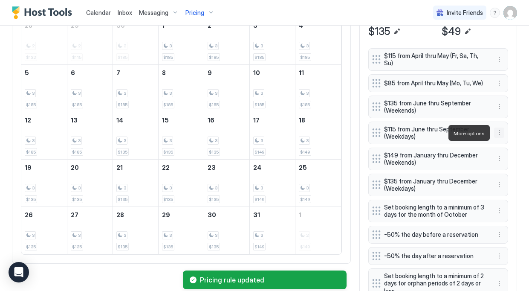
click at [501, 134] on button "More options" at bounding box center [499, 133] width 10 height 10
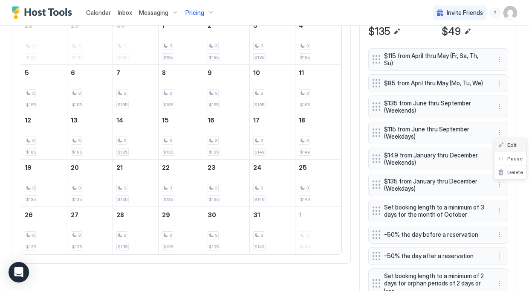
click at [507, 145] on div "Edit" at bounding box center [507, 145] width 19 height 6
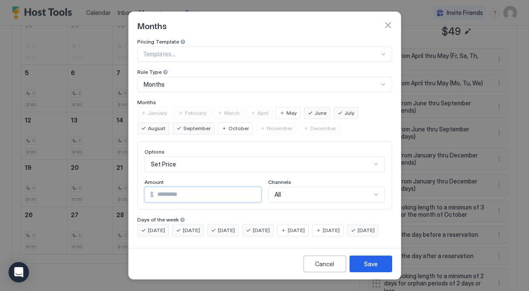
drag, startPoint x: 159, startPoint y: 192, endPoint x: 139, endPoint y: 192, distance: 20.1
click at [139, 192] on div "Options Set Price Amount $ *** Channels All" at bounding box center [264, 175] width 255 height 68
type input "**"
click at [384, 270] on button "Save" at bounding box center [371, 264] width 43 height 17
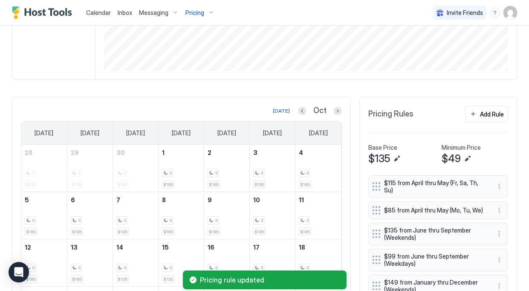
scroll to position [159, 0]
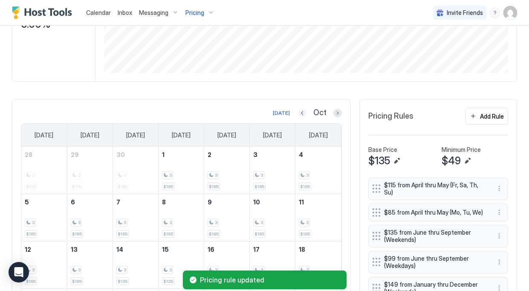
click at [302, 112] on button "Previous month" at bounding box center [302, 113] width 9 height 9
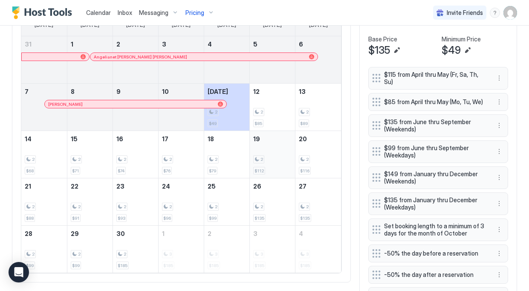
scroll to position [281, 0]
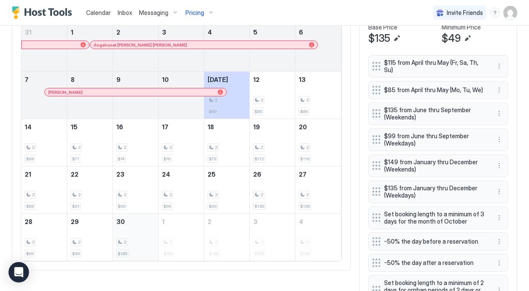
click at [143, 238] on div "2" at bounding box center [135, 242] width 38 height 8
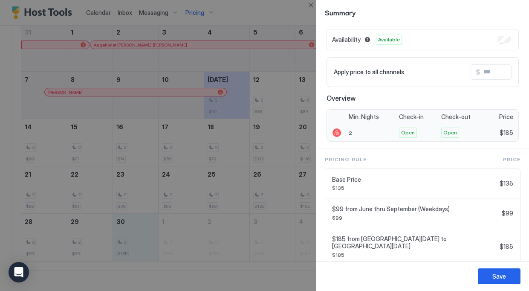
scroll to position [78, 0]
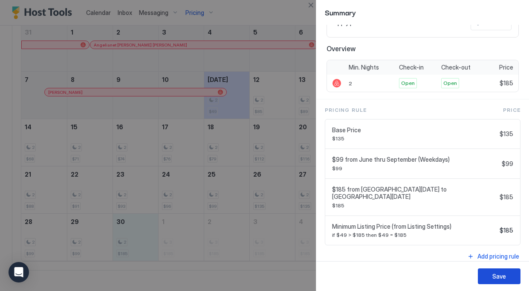
click at [500, 278] on div "Save" at bounding box center [500, 276] width 14 height 9
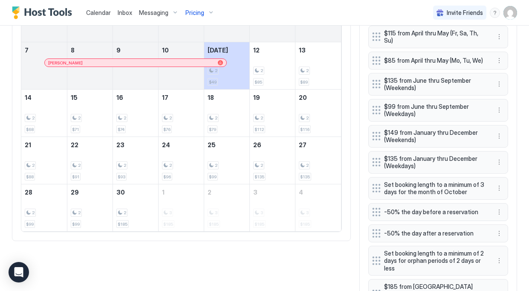
scroll to position [398, 0]
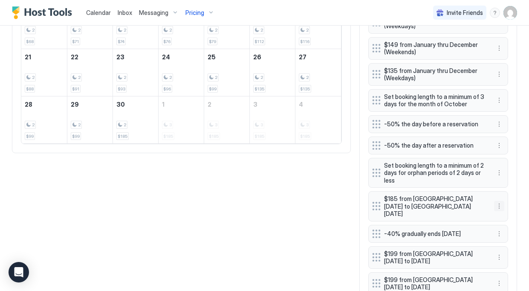
click at [501, 205] on button "More options" at bounding box center [499, 206] width 10 height 10
click at [503, 212] on div "Edit" at bounding box center [507, 214] width 19 height 6
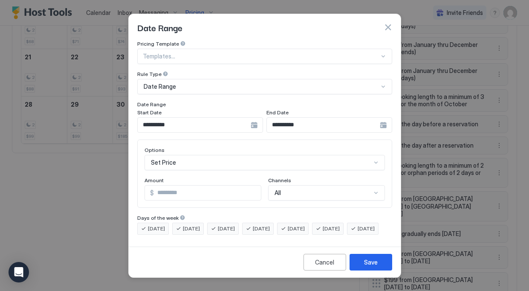
click at [173, 119] on input "**********" at bounding box center [194, 125] width 113 height 15
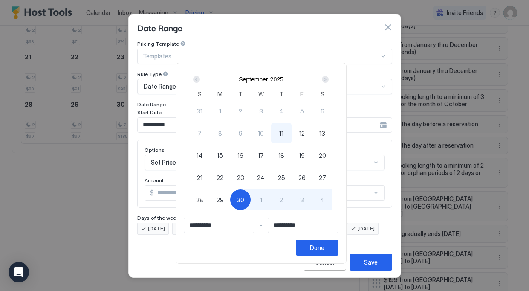
click at [331, 78] on div "Next" at bounding box center [325, 79] width 10 height 10
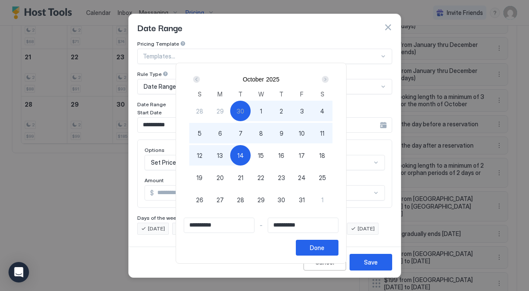
click at [243, 130] on span "7" at bounding box center [241, 133] width 4 height 9
type input "**********"
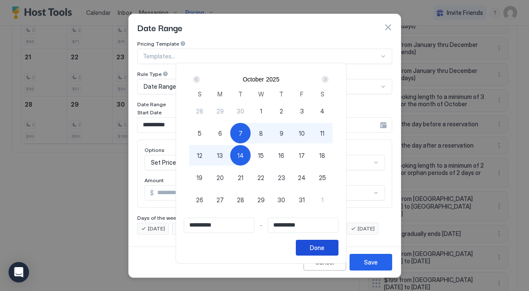
click at [325, 252] on div "Done" at bounding box center [317, 247] width 15 height 9
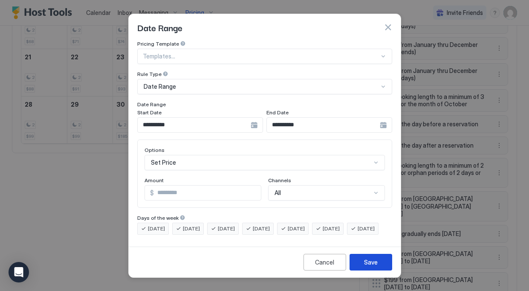
click at [378, 268] on button "Save" at bounding box center [371, 262] width 43 height 17
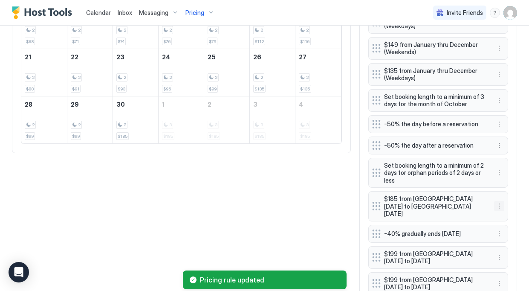
click at [501, 205] on button "More options" at bounding box center [499, 206] width 10 height 10
click at [504, 213] on div "Edit" at bounding box center [507, 214] width 19 height 6
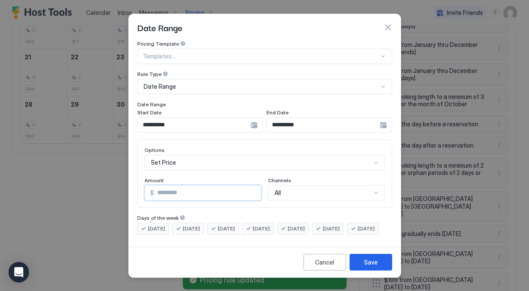
click at [172, 189] on input "***" at bounding box center [207, 193] width 107 height 15
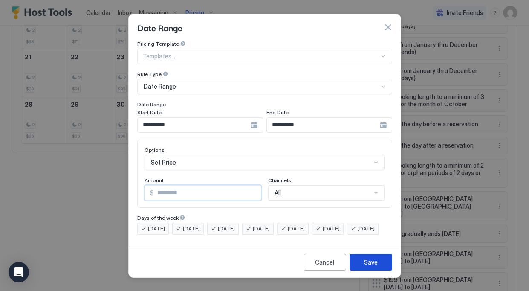
type input "***"
click at [373, 267] on div "Save" at bounding box center [371, 262] width 14 height 9
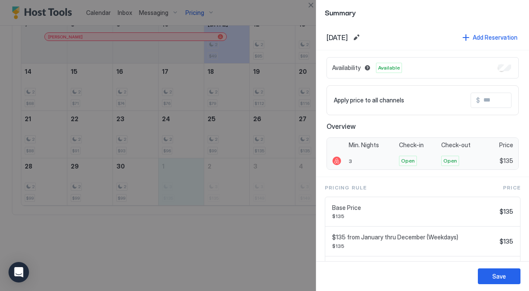
scroll to position [85, 0]
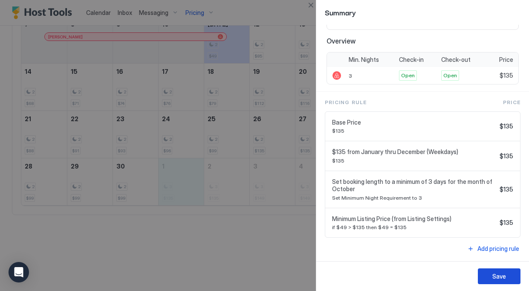
click at [505, 275] on div "Save" at bounding box center [500, 276] width 14 height 9
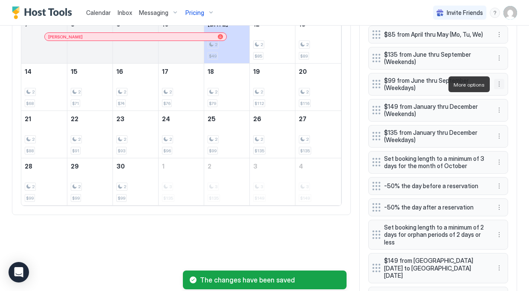
click at [501, 84] on button "More options" at bounding box center [499, 84] width 10 height 10
click at [301, 235] on div at bounding box center [264, 145] width 529 height 291
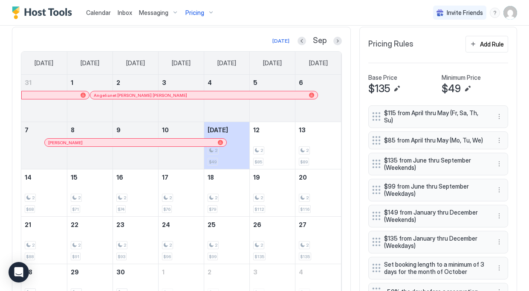
scroll to position [230, 0]
click at [339, 41] on button "Next month" at bounding box center [338, 41] width 9 height 9
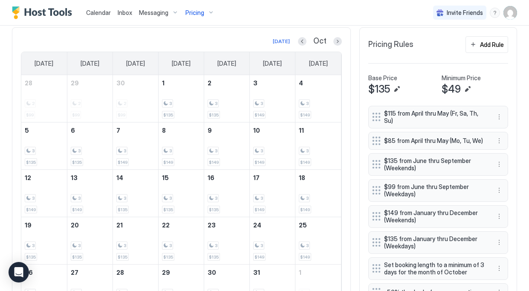
scroll to position [232, 0]
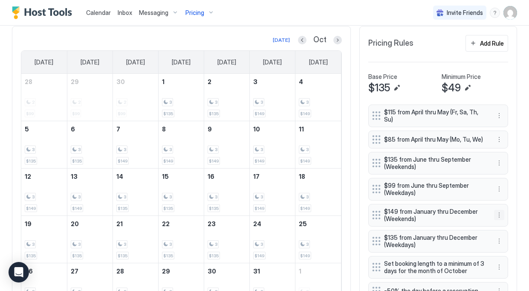
click at [500, 213] on button "More options" at bounding box center [499, 215] width 10 height 10
click at [499, 224] on div "Edit" at bounding box center [507, 227] width 19 height 6
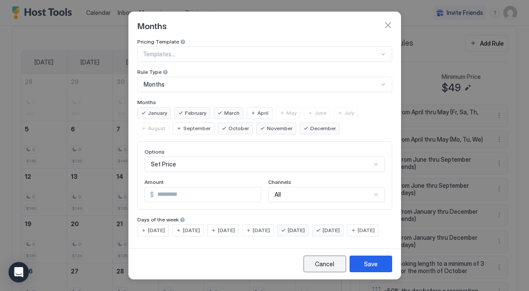
click at [329, 266] on div "Cancel" at bounding box center [324, 263] width 19 height 9
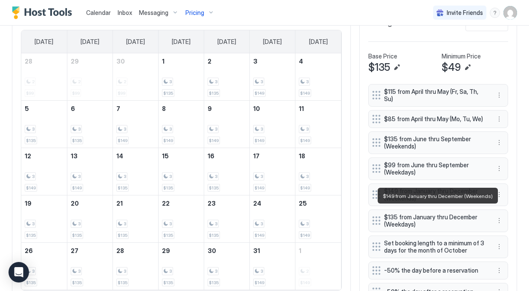
scroll to position [259, 0]
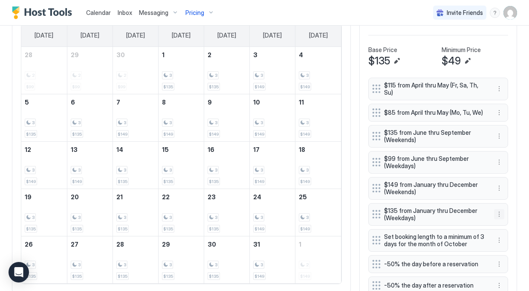
click at [497, 216] on button "More options" at bounding box center [499, 214] width 10 height 10
click at [500, 223] on div "Edit" at bounding box center [511, 227] width 32 height 14
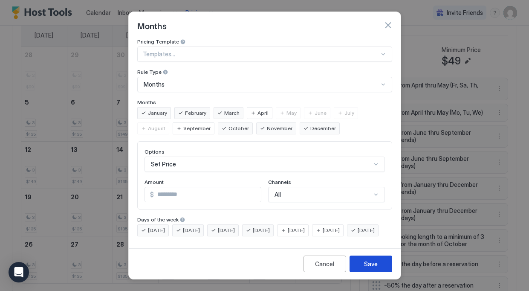
click at [382, 266] on button "Save" at bounding box center [371, 264] width 43 height 17
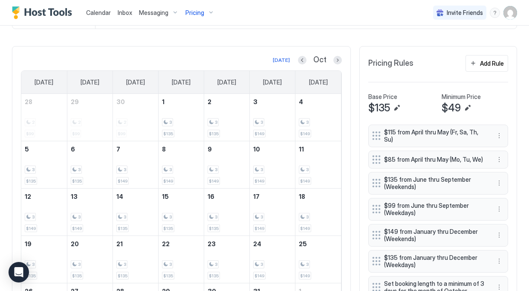
scroll to position [211, 0]
click at [339, 67] on div "Today Oct Sunday Monday Tuesday Wednesday Thursday Friday Saturday 28 2 $99 29 …" at bounding box center [181, 194] width 321 height 276
click at [339, 60] on button "Next month" at bounding box center [338, 61] width 9 height 9
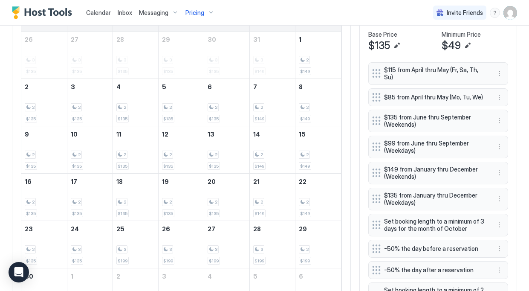
scroll to position [287, 0]
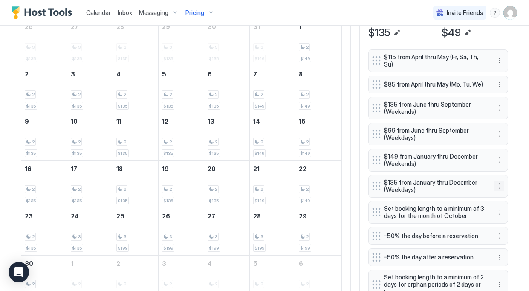
click at [500, 185] on button "More options" at bounding box center [499, 186] width 10 height 10
click at [505, 202] on div "Edit" at bounding box center [511, 199] width 32 height 14
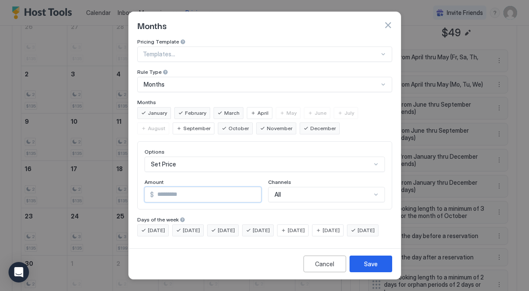
click at [164, 189] on input "***" at bounding box center [207, 194] width 107 height 15
type input "*"
type input "***"
click at [366, 262] on button "Save" at bounding box center [371, 264] width 43 height 17
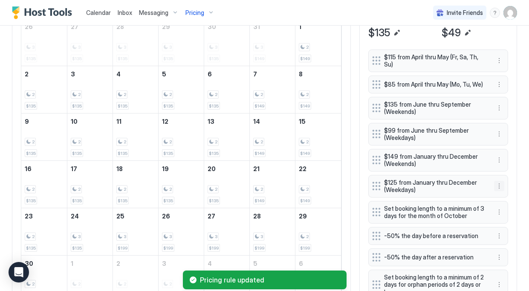
click at [503, 184] on button "More options" at bounding box center [499, 186] width 10 height 10
click at [497, 194] on div "Edit" at bounding box center [511, 199] width 32 height 14
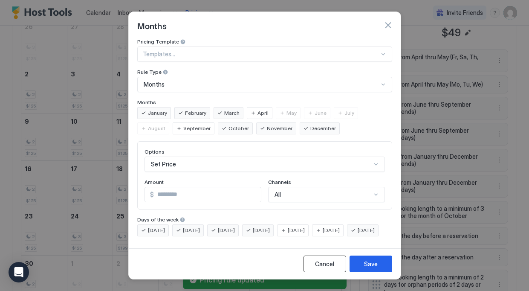
click at [337, 270] on button "Cancel" at bounding box center [325, 264] width 43 height 17
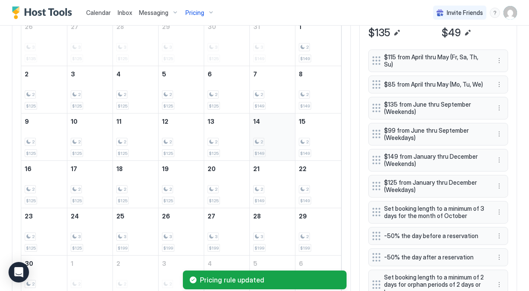
scroll to position [166, 0]
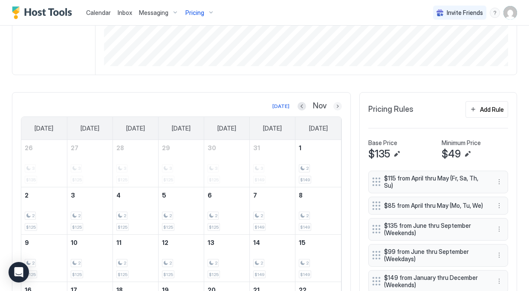
click at [341, 108] on button "Next month" at bounding box center [338, 106] width 9 height 9
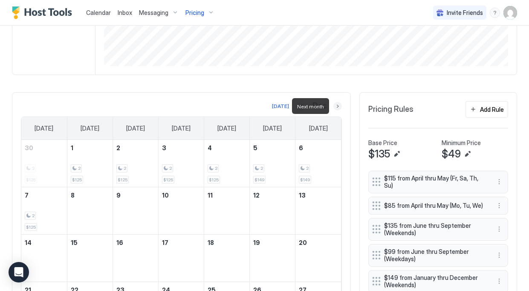
click at [341, 108] on button "Next month" at bounding box center [338, 106] width 9 height 9
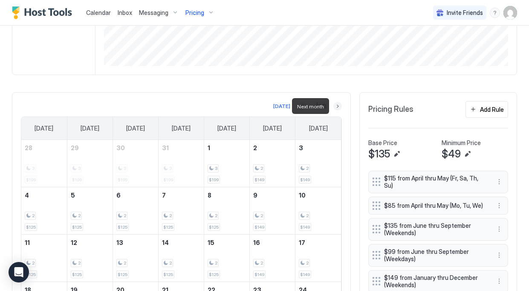
click at [339, 106] on button "Next month" at bounding box center [338, 106] width 9 height 9
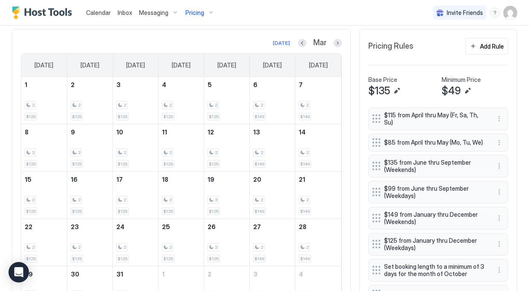
scroll to position [229, 0]
click at [339, 43] on button "Next month" at bounding box center [338, 42] width 9 height 9
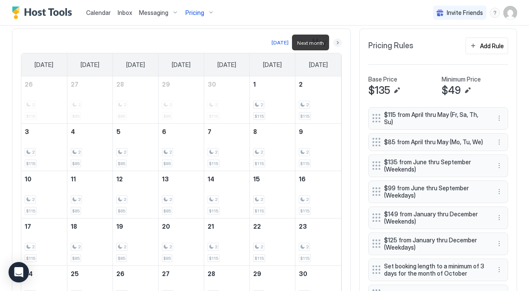
click at [339, 42] on button "Next month" at bounding box center [338, 42] width 9 height 9
click at [338, 43] on button "Next month" at bounding box center [338, 42] width 9 height 9
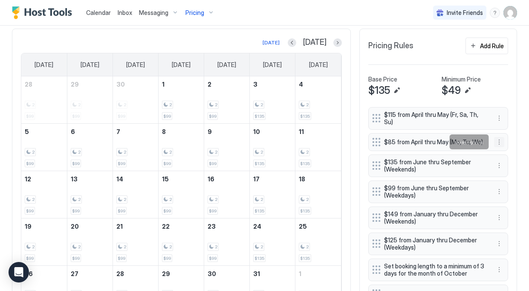
click at [502, 141] on button "More options" at bounding box center [499, 142] width 10 height 10
click at [500, 151] on div "Edit" at bounding box center [507, 154] width 19 height 6
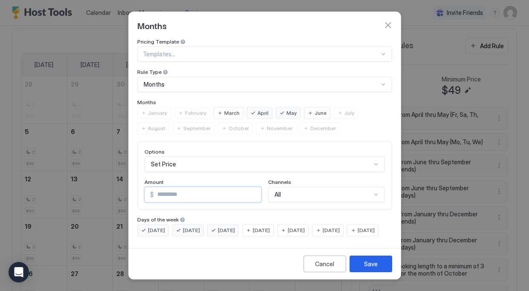
drag, startPoint x: 169, startPoint y: 188, endPoint x: 150, endPoint y: 186, distance: 18.9
click at [150, 187] on div "$ **" at bounding box center [203, 194] width 117 height 15
type input "**"
click at [366, 268] on div "Save" at bounding box center [371, 263] width 14 height 9
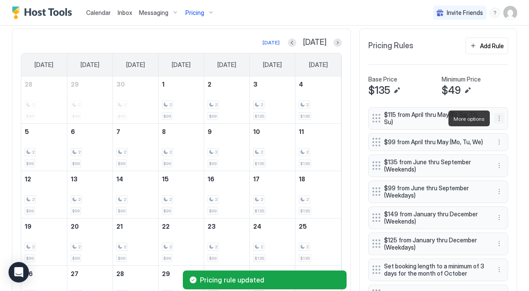
click at [497, 115] on button "More options" at bounding box center [499, 118] width 10 height 10
click at [518, 127] on div "Edit" at bounding box center [511, 131] width 32 height 14
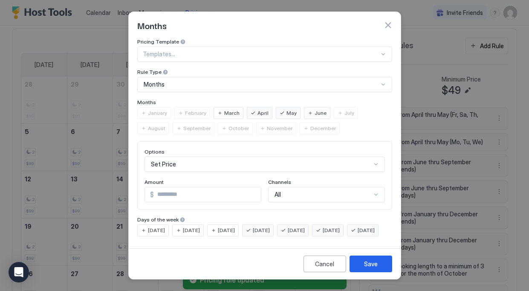
click at [178, 192] on input "***" at bounding box center [207, 194] width 107 height 15
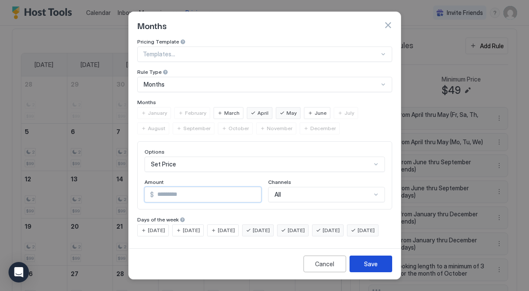
type input "***"
click at [367, 268] on div "Save" at bounding box center [371, 263] width 14 height 9
